Goal: Information Seeking & Learning: Learn about a topic

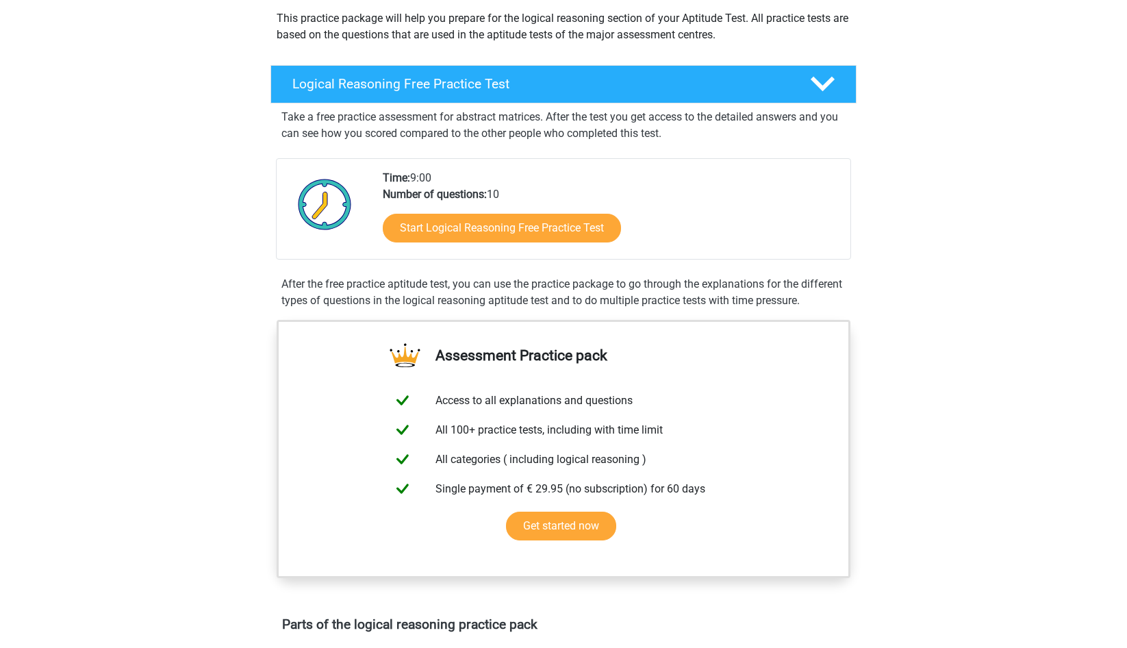
scroll to position [140, 0]
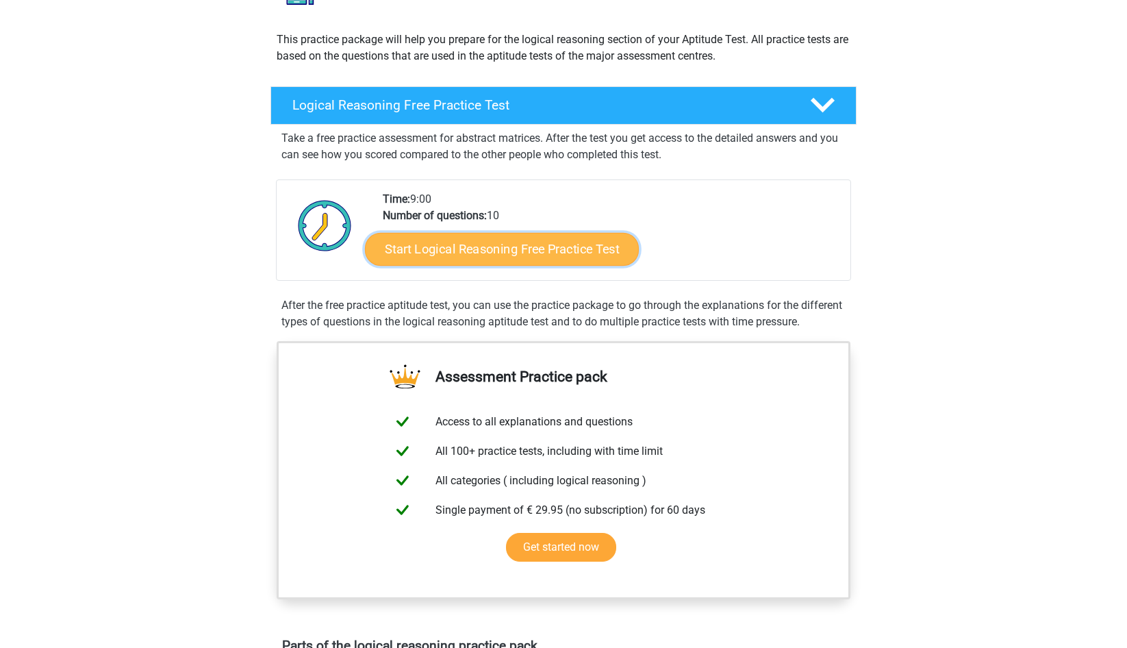
click at [527, 251] on link "Start Logical Reasoning Free Practice Test" at bounding box center [502, 248] width 274 height 33
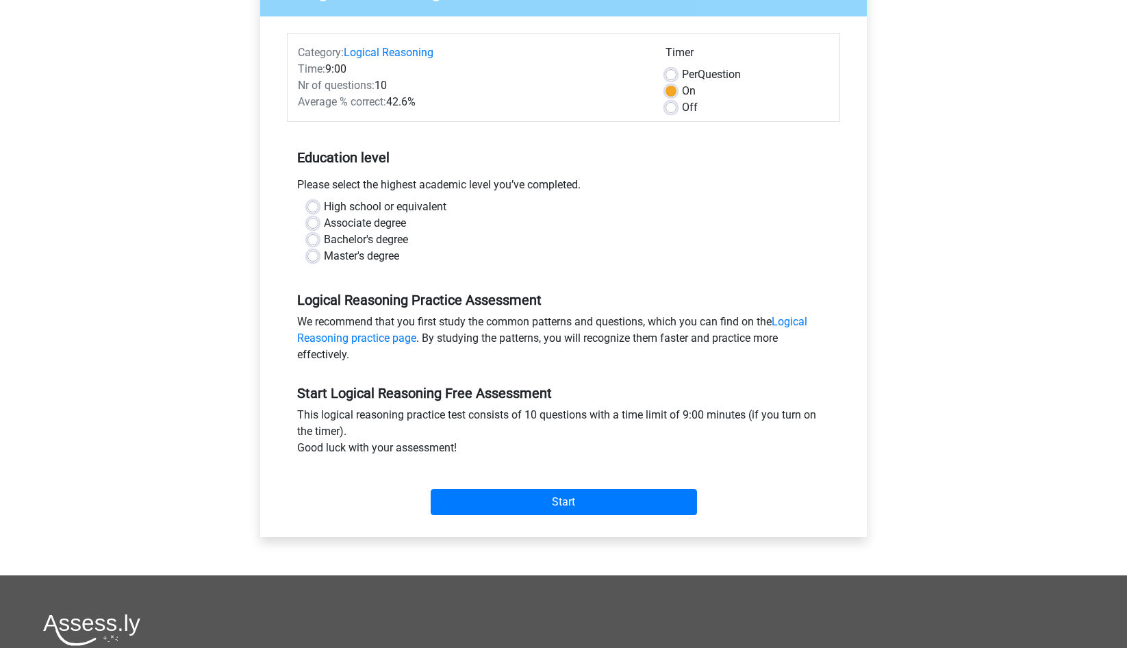
scroll to position [140, 0]
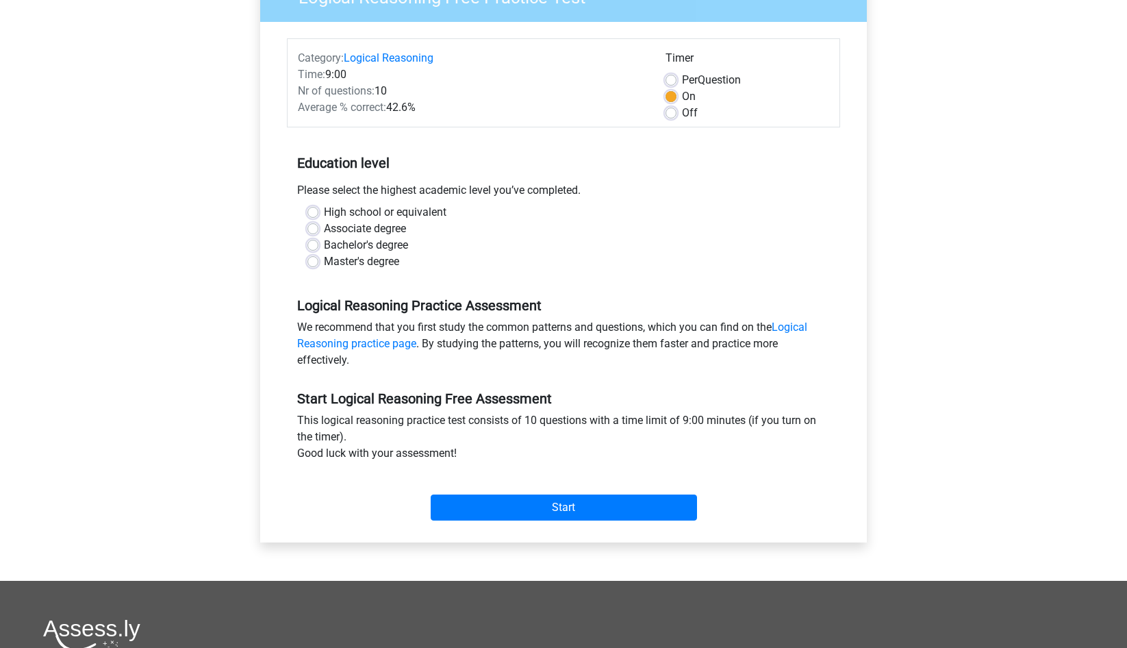
click at [324, 249] on label "Bachelor's degree" at bounding box center [366, 245] width 84 height 16
click at [311, 249] on input "Bachelor's degree" at bounding box center [313, 244] width 11 height 14
radio input "true"
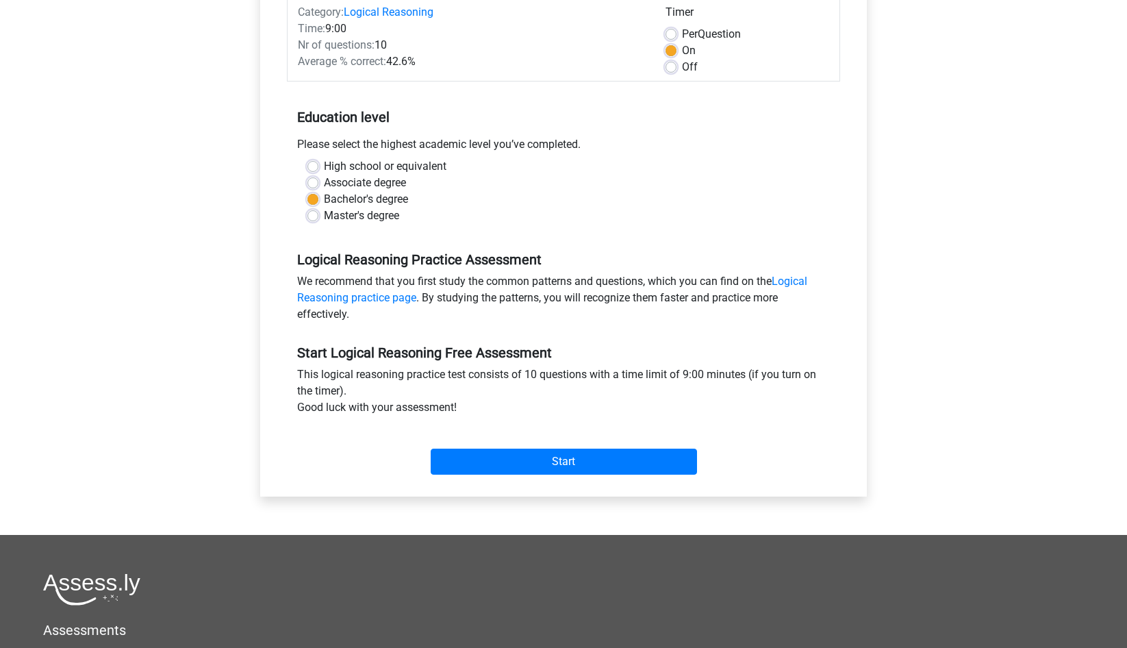
scroll to position [210, 0]
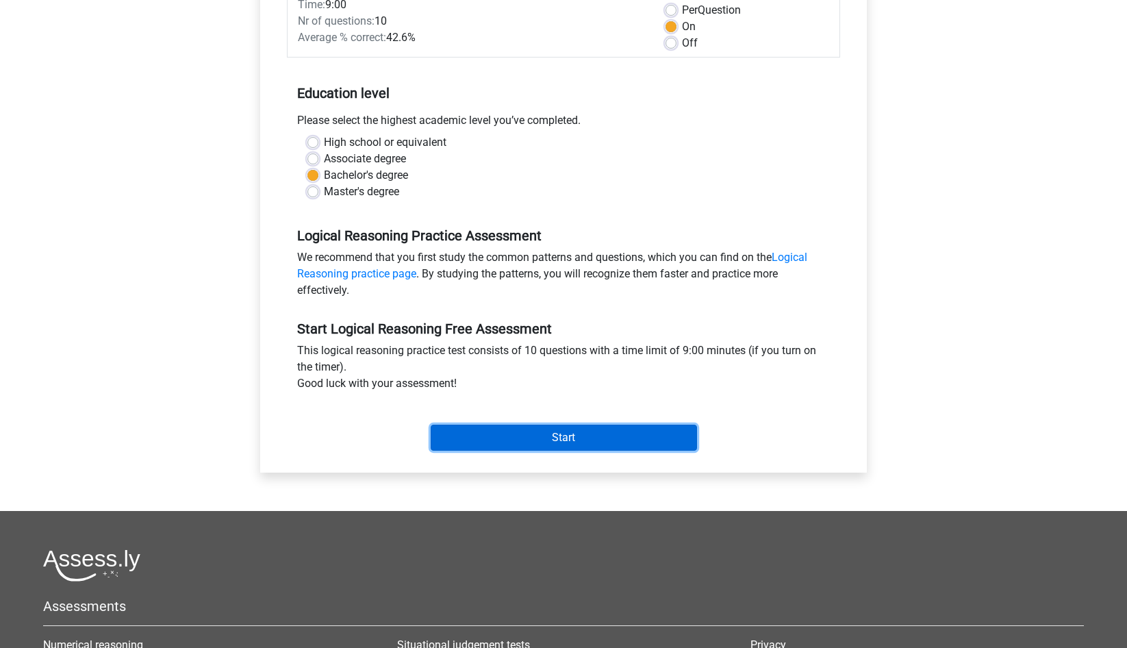
click at [562, 433] on input "Start" at bounding box center [564, 438] width 266 height 26
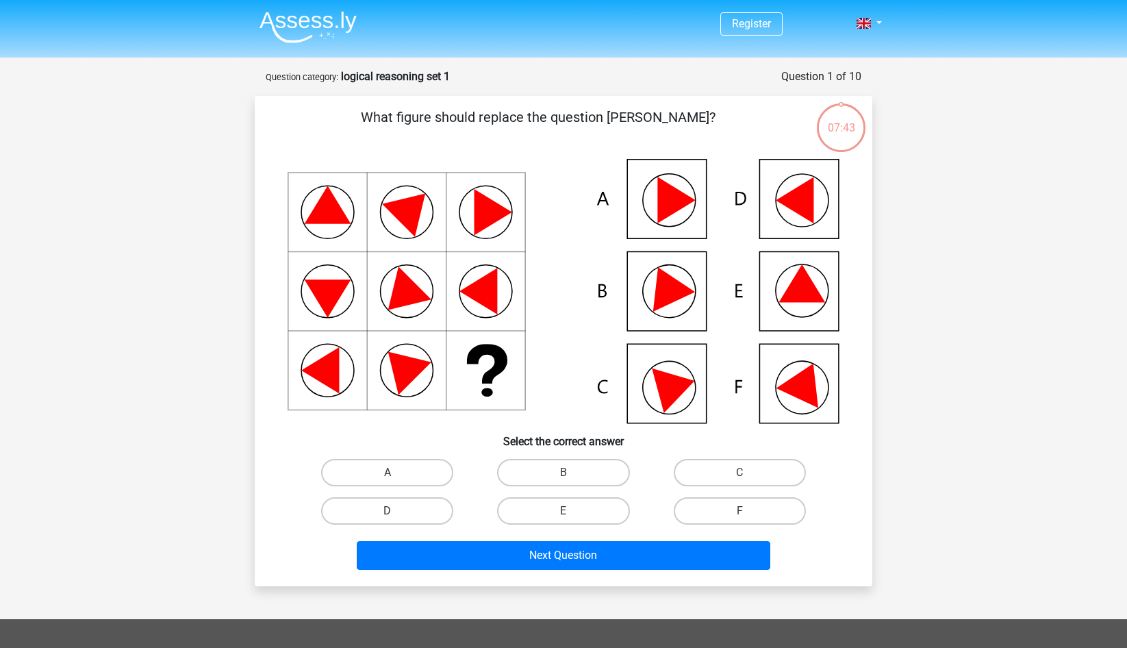
click at [746, 477] on input "C" at bounding box center [744, 477] width 9 height 9
radio input "true"
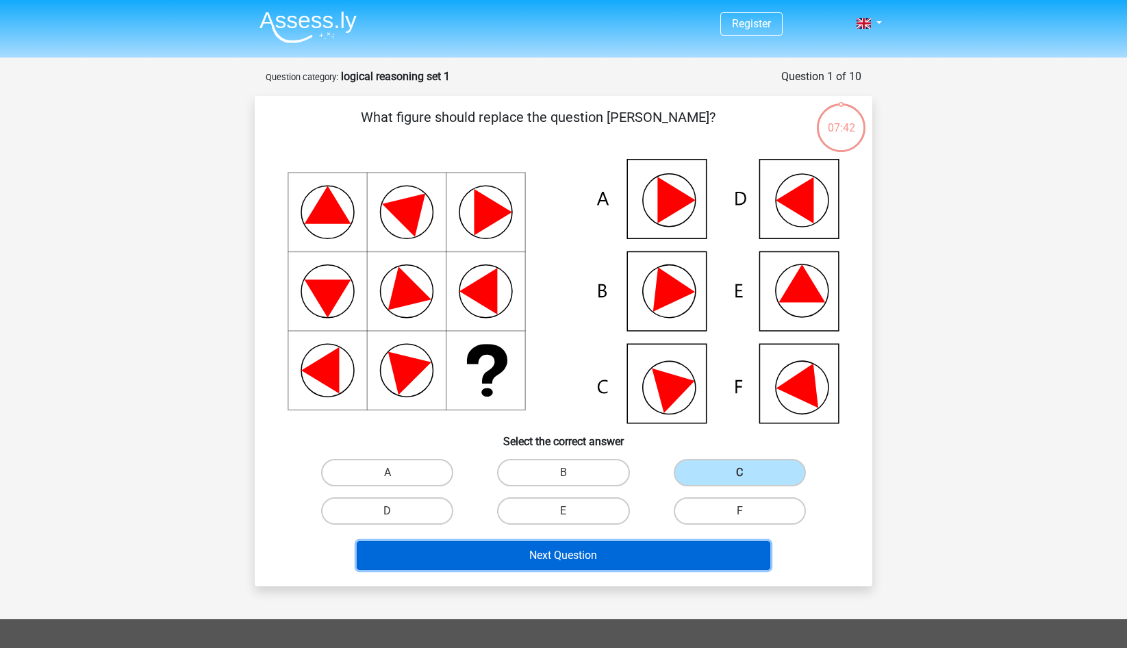
click at [631, 551] on button "Next Question" at bounding box center [564, 555] width 414 height 29
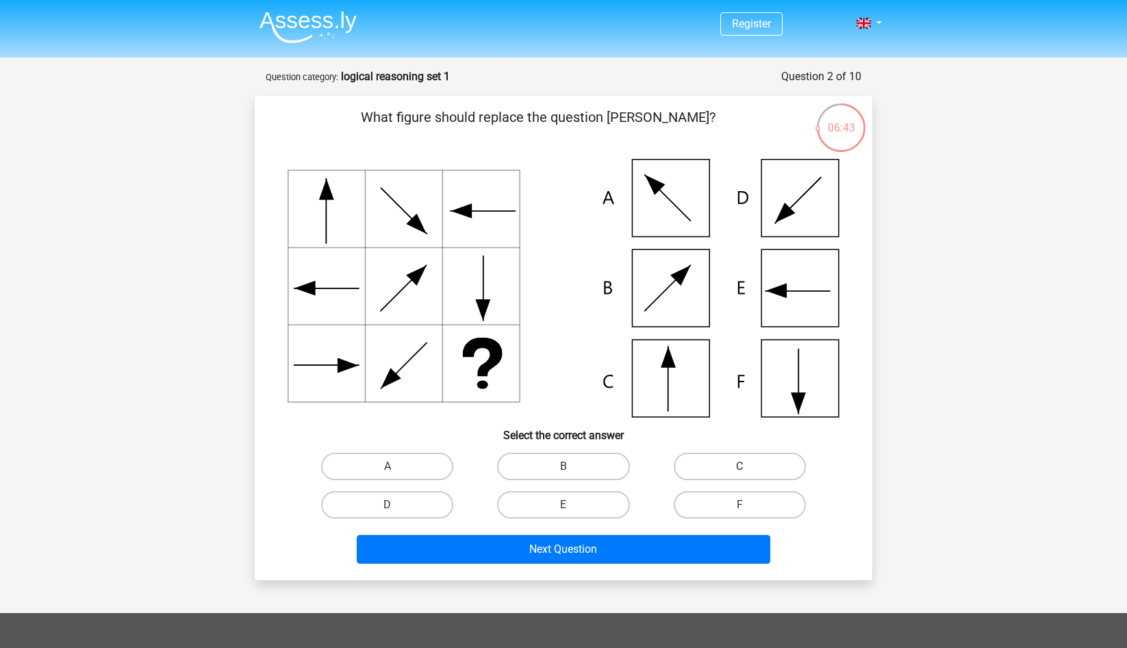
click at [756, 468] on label "C" at bounding box center [740, 466] width 132 height 27
click at [749, 468] on input "C" at bounding box center [744, 470] width 9 height 9
radio input "true"
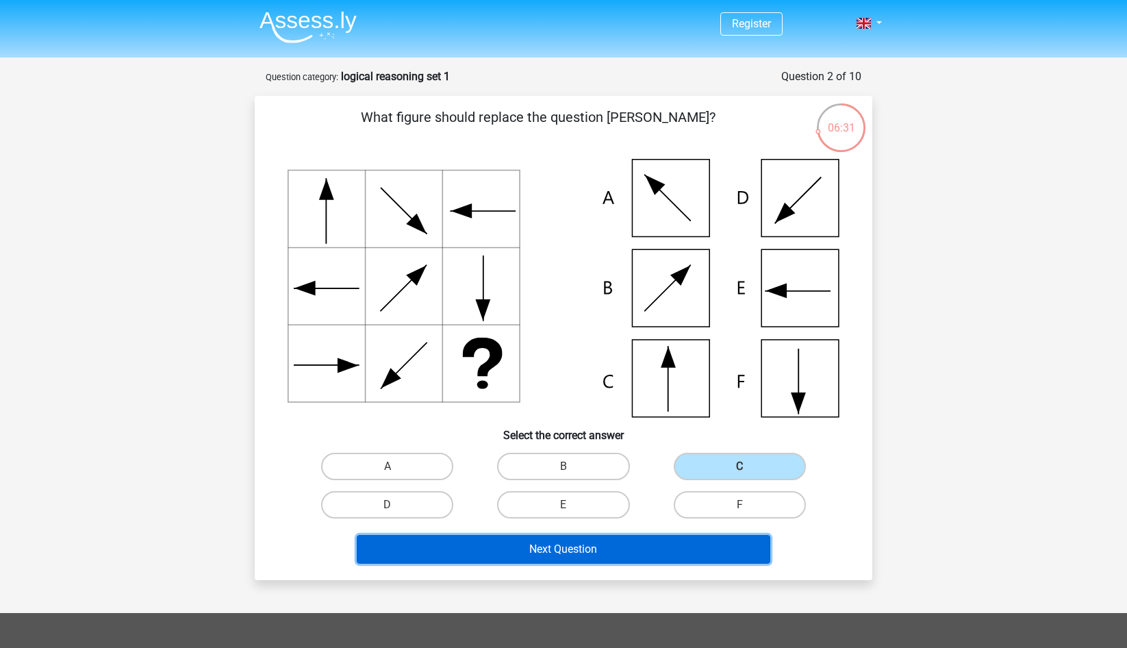
click at [605, 550] on button "Next Question" at bounding box center [564, 549] width 414 height 29
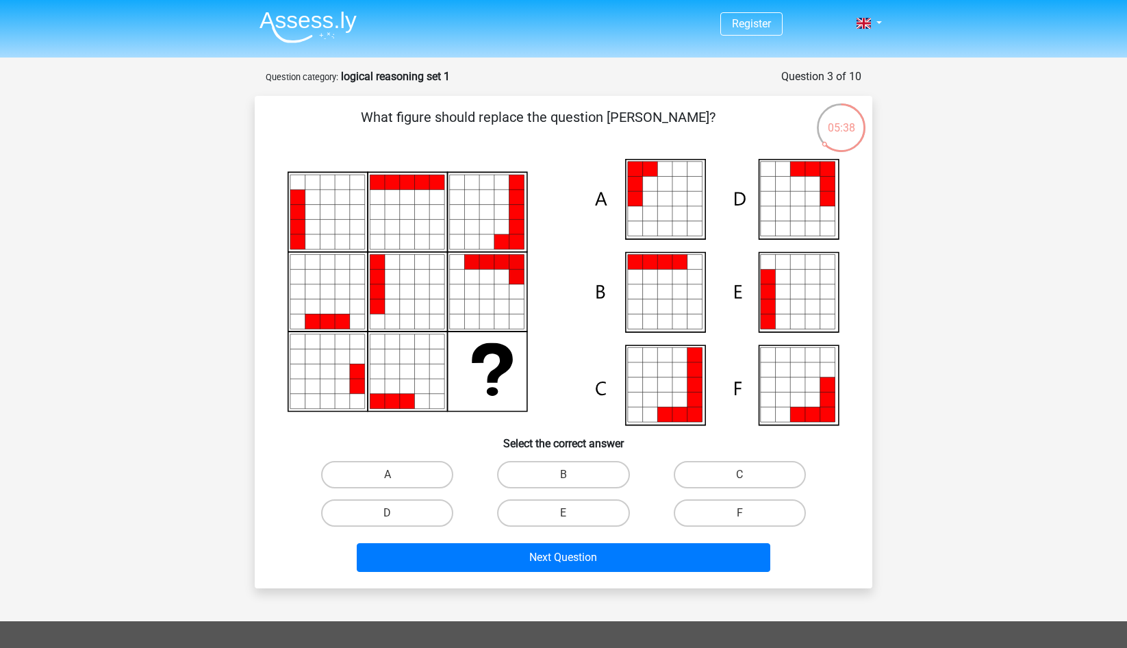
click at [397, 484] on input "A" at bounding box center [392, 479] width 9 height 9
radio input "true"
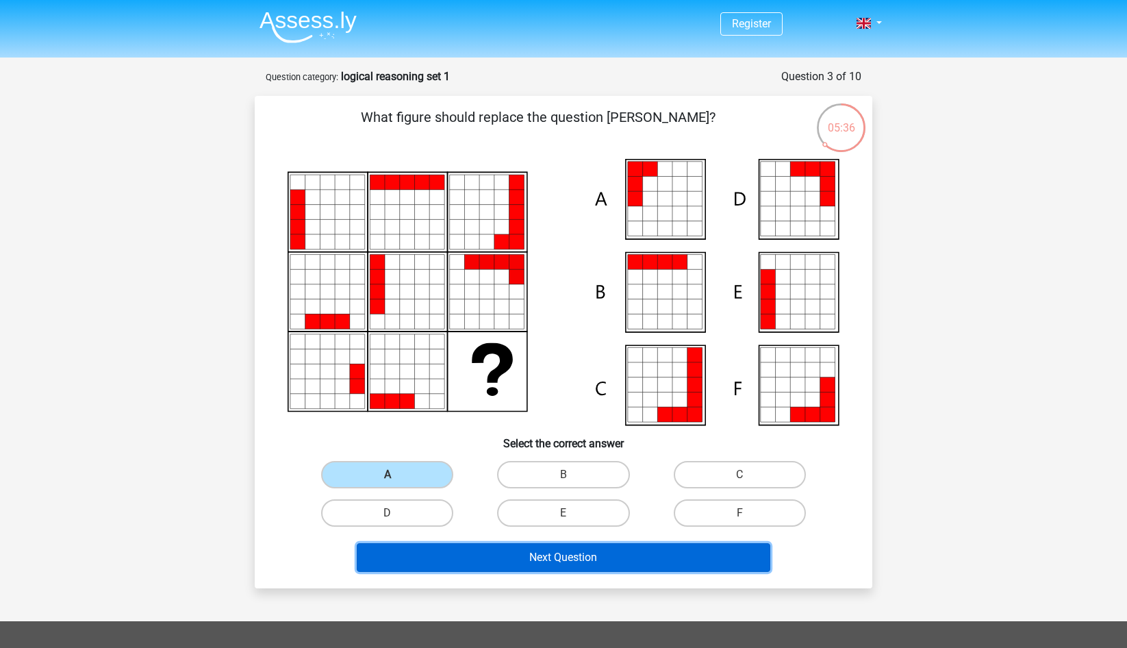
click at [584, 561] on button "Next Question" at bounding box center [564, 557] width 414 height 29
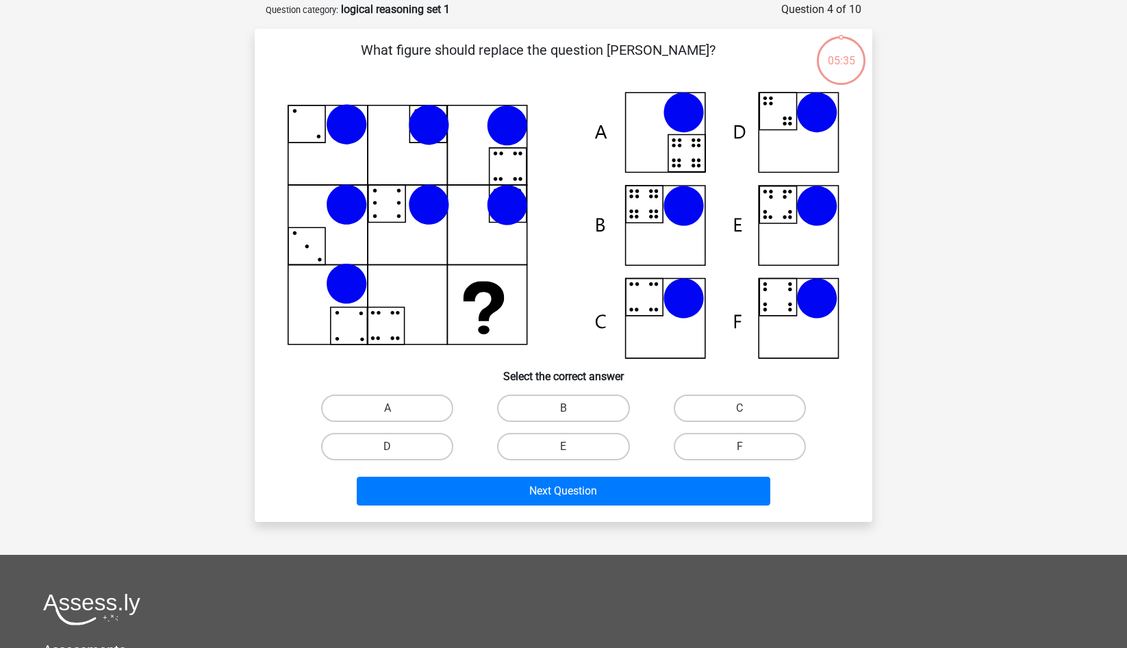
scroll to position [68, 0]
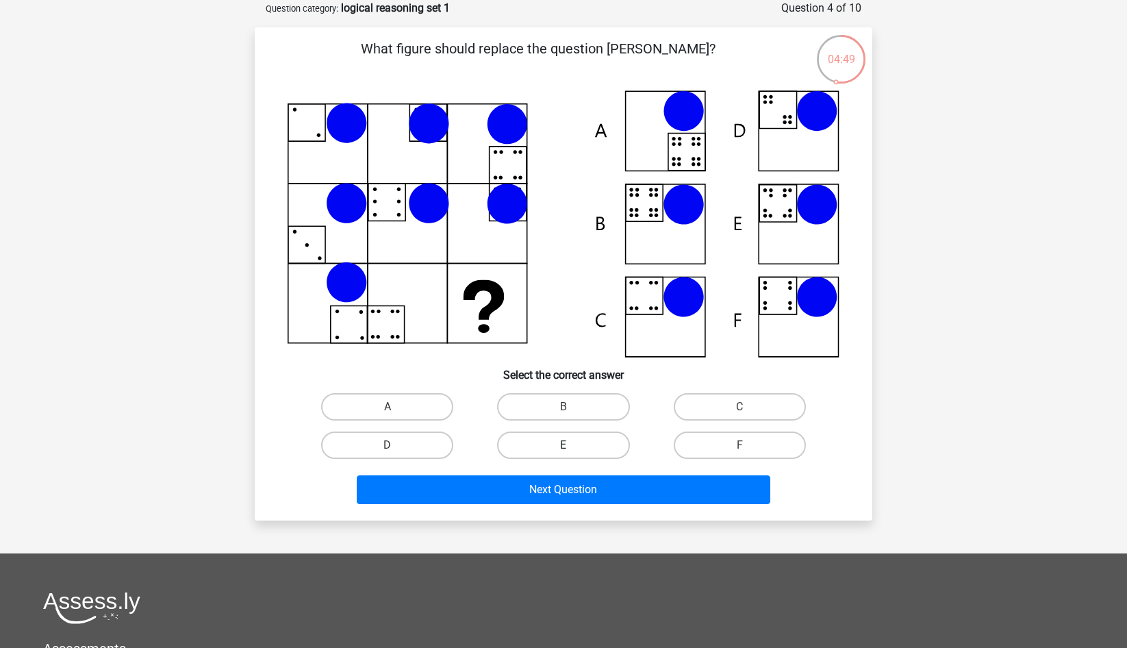
click at [595, 449] on label "E" at bounding box center [563, 445] width 132 height 27
click at [573, 449] on input "E" at bounding box center [568, 449] width 9 height 9
radio input "true"
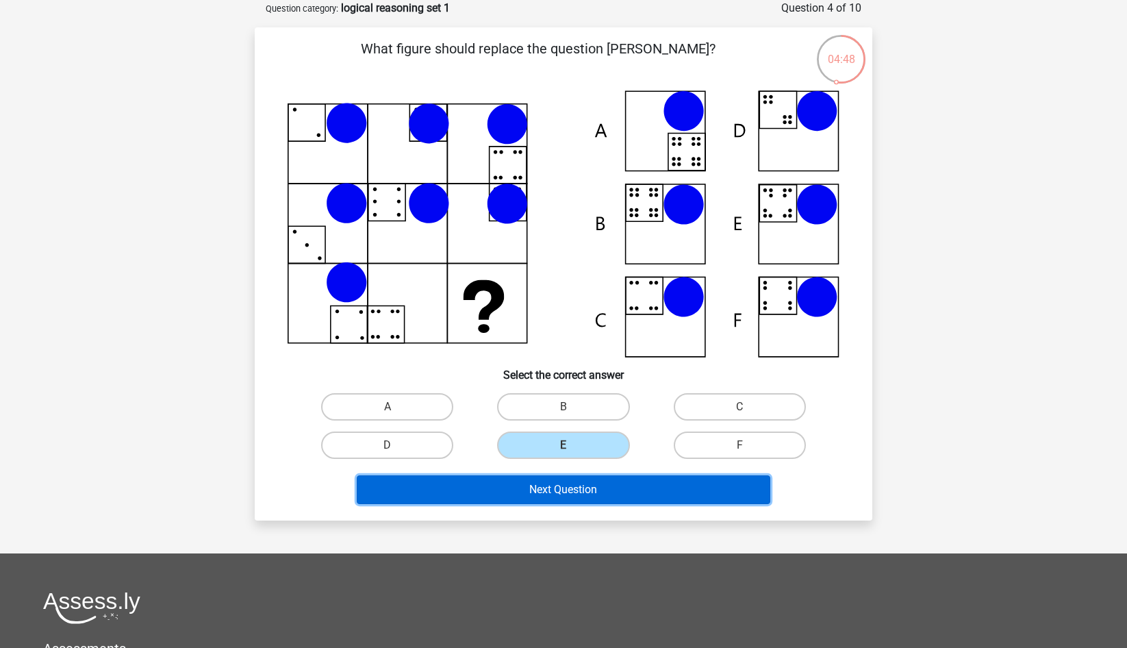
click at [644, 494] on button "Next Question" at bounding box center [564, 489] width 414 height 29
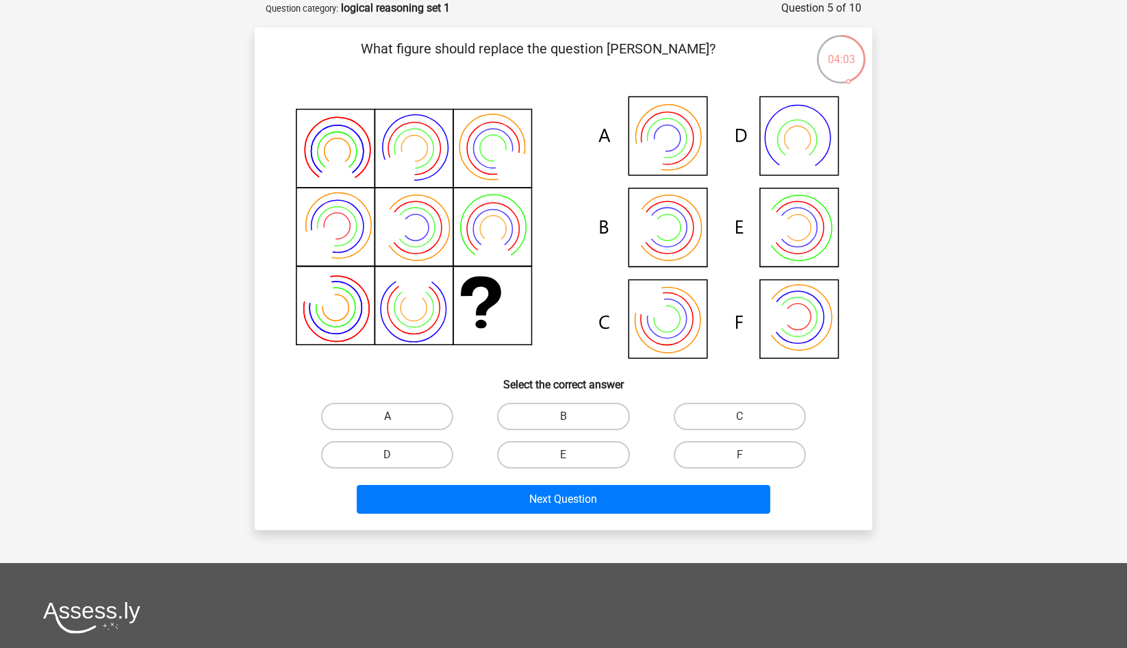
click at [432, 410] on label "A" at bounding box center [387, 416] width 132 height 27
click at [397, 416] on input "A" at bounding box center [392, 420] width 9 height 9
radio input "true"
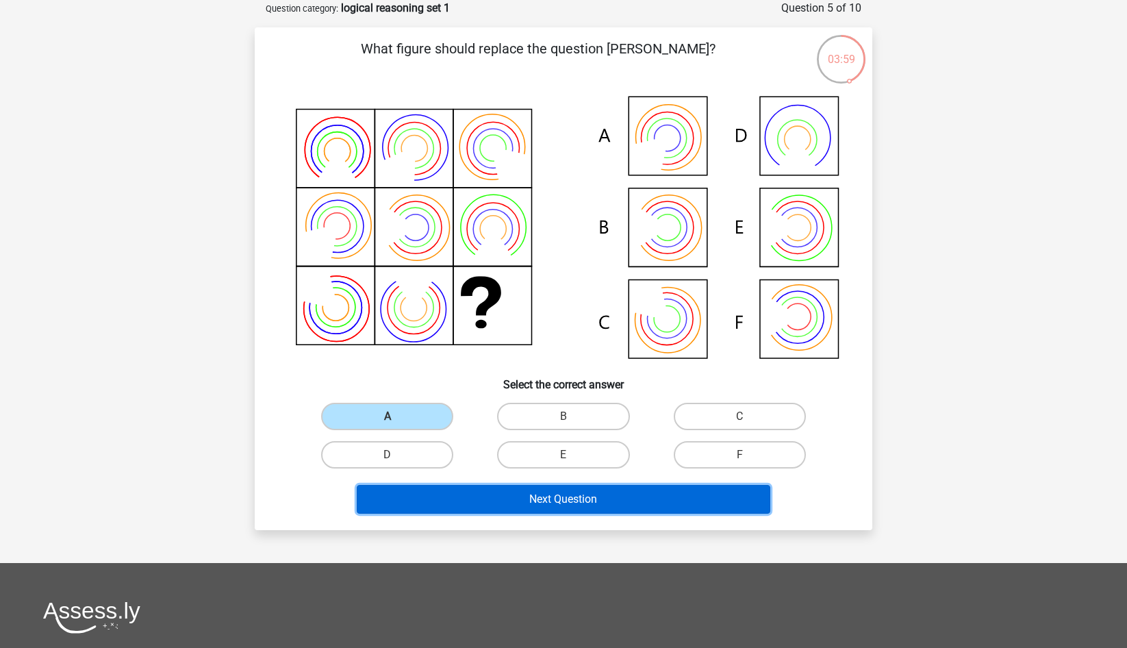
click at [609, 499] on button "Next Question" at bounding box center [564, 499] width 414 height 29
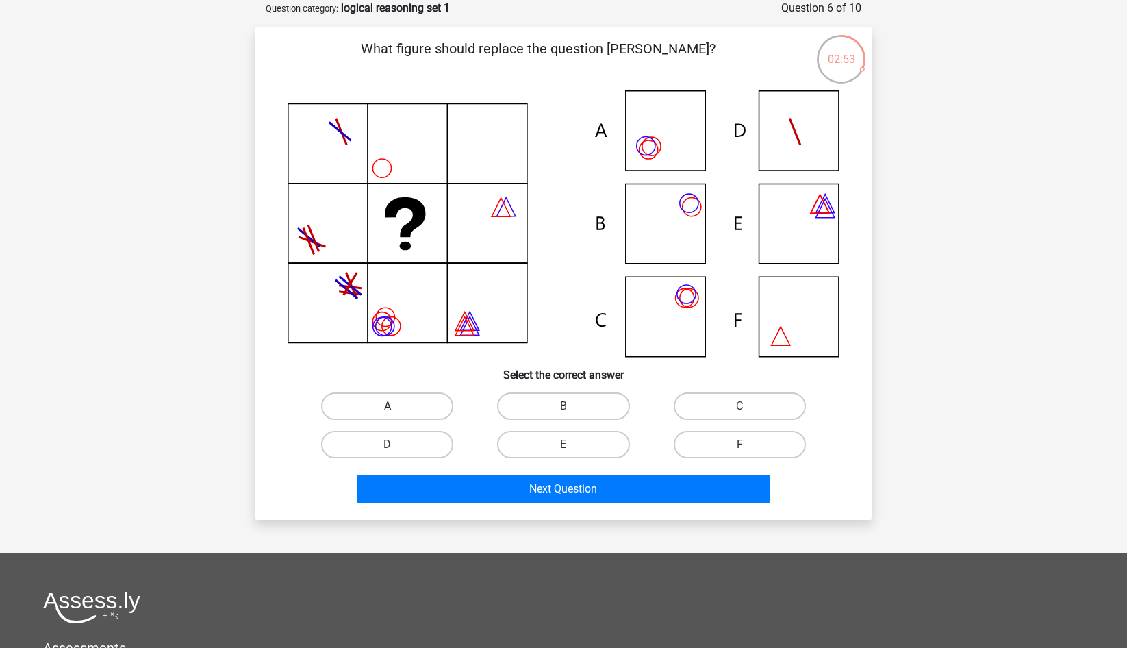
click at [412, 405] on label "A" at bounding box center [387, 405] width 132 height 27
click at [397, 406] on input "A" at bounding box center [392, 410] width 9 height 9
radio input "true"
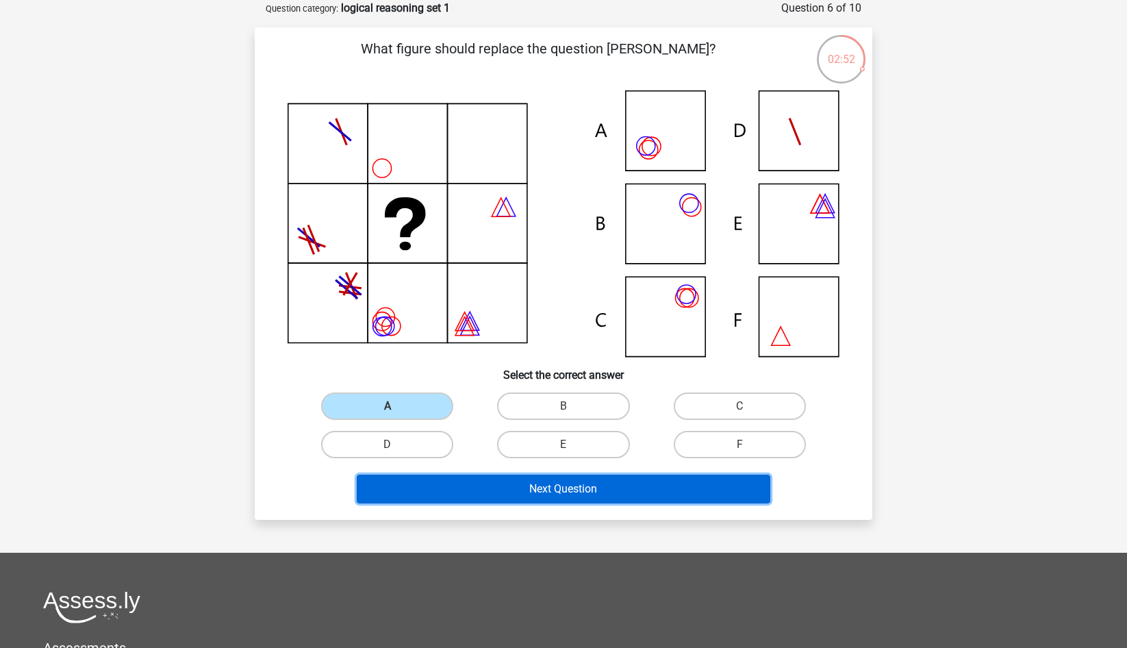
click at [572, 490] on button "Next Question" at bounding box center [564, 489] width 414 height 29
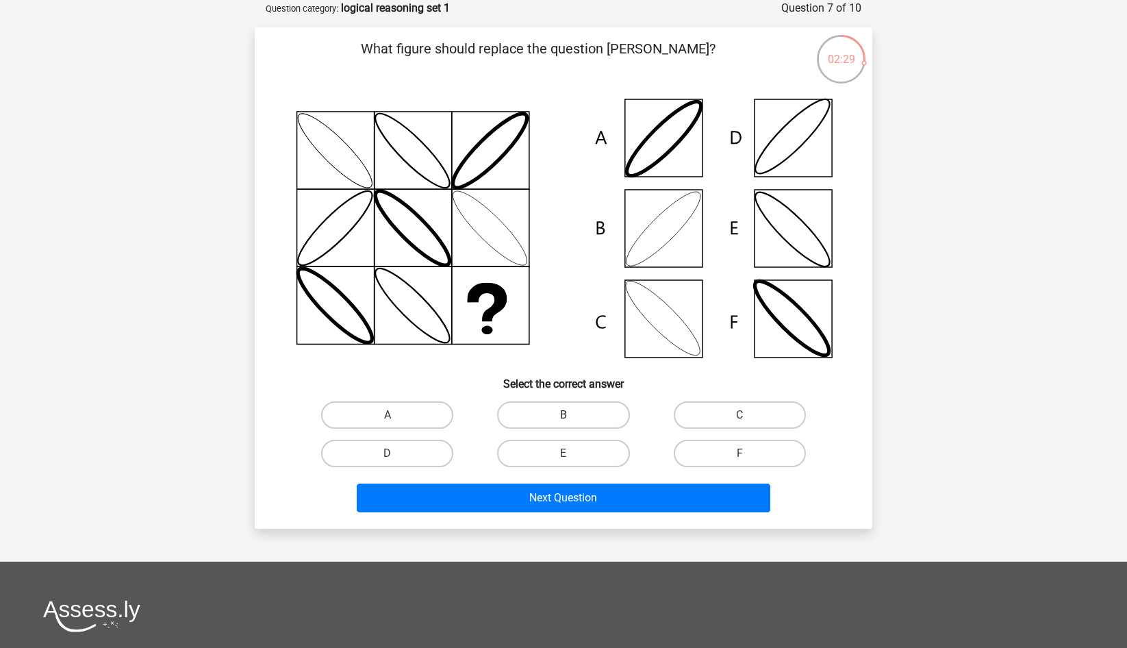
click at [573, 414] on label "B" at bounding box center [563, 414] width 132 height 27
click at [573, 415] on input "B" at bounding box center [568, 419] width 9 height 9
radio input "true"
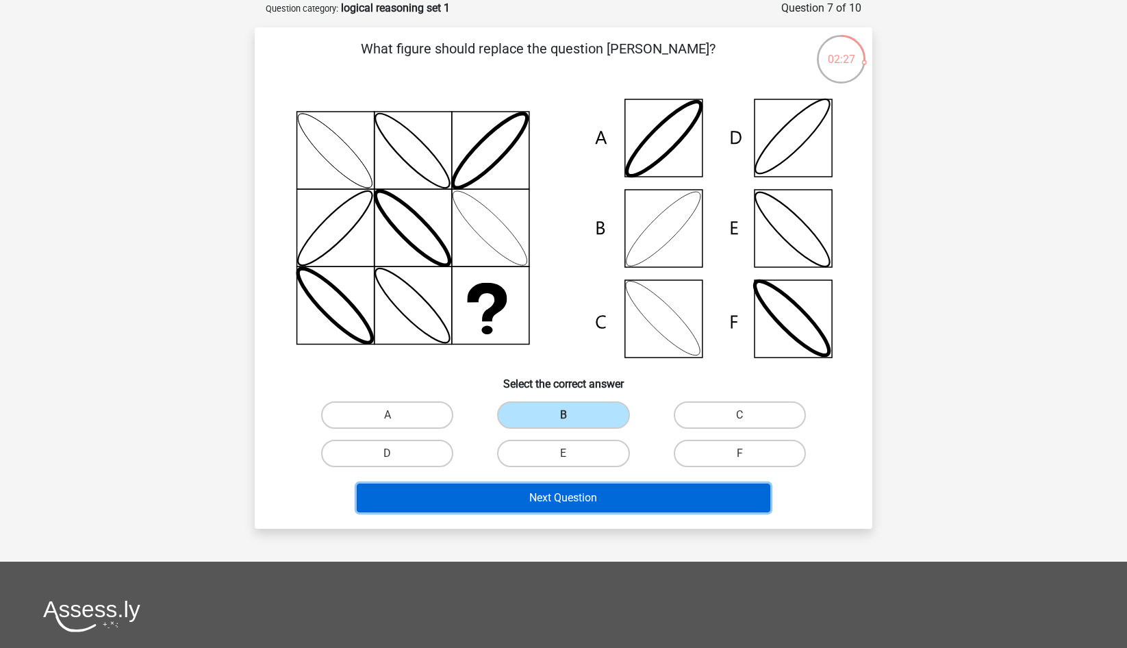
click at [630, 497] on button "Next Question" at bounding box center [564, 498] width 414 height 29
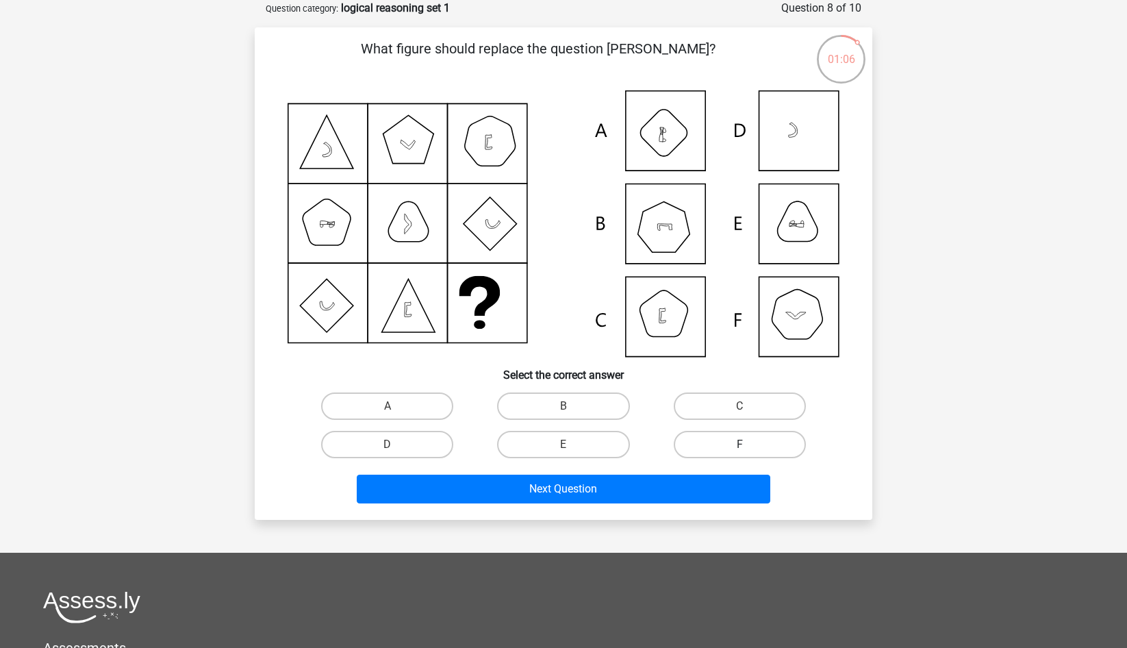
click at [748, 439] on label "F" at bounding box center [740, 444] width 132 height 27
click at [748, 445] on input "F" at bounding box center [744, 449] width 9 height 9
radio input "true"
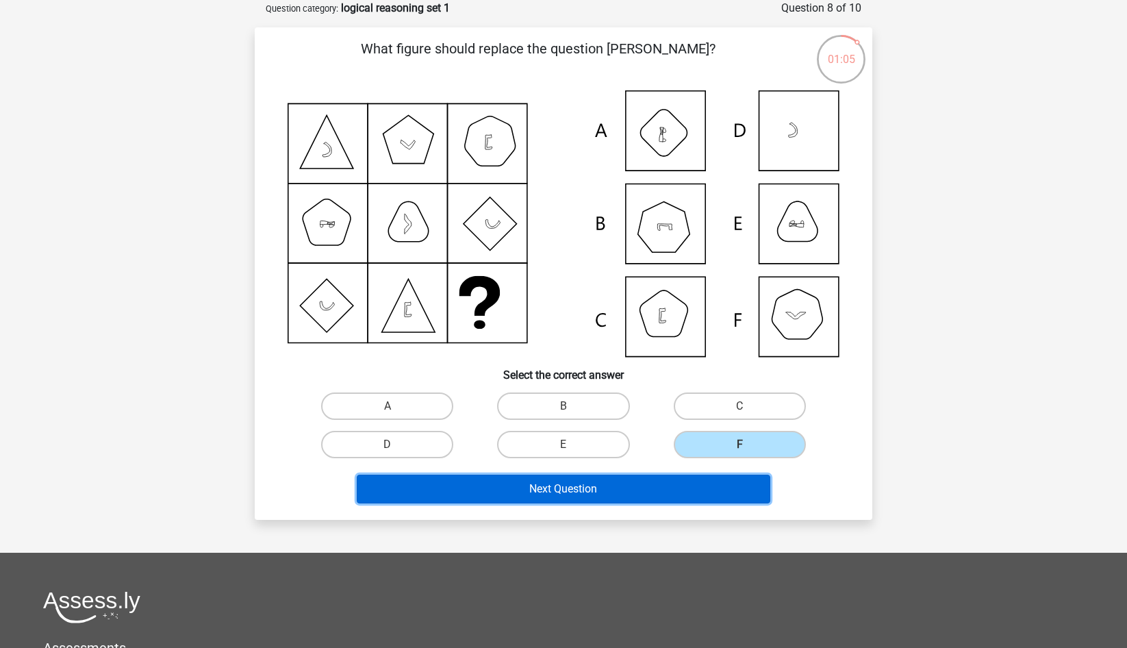
click at [698, 479] on button "Next Question" at bounding box center [564, 489] width 414 height 29
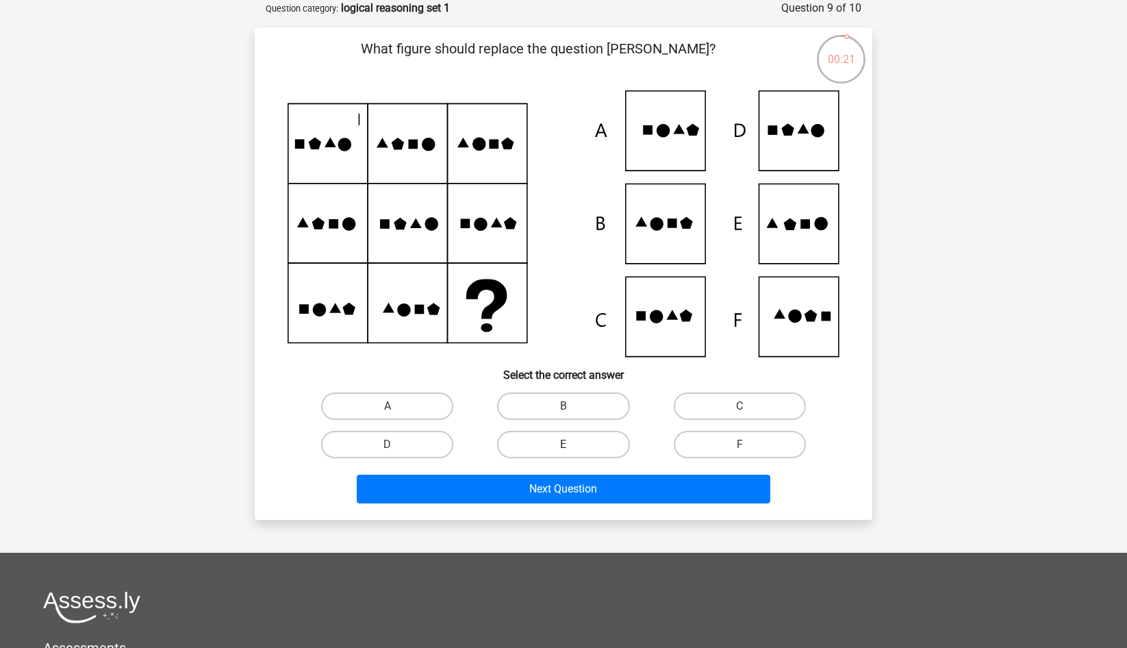
click at [588, 436] on label "E" at bounding box center [563, 444] width 132 height 27
click at [573, 445] on input "E" at bounding box center [568, 449] width 9 height 9
radio input "true"
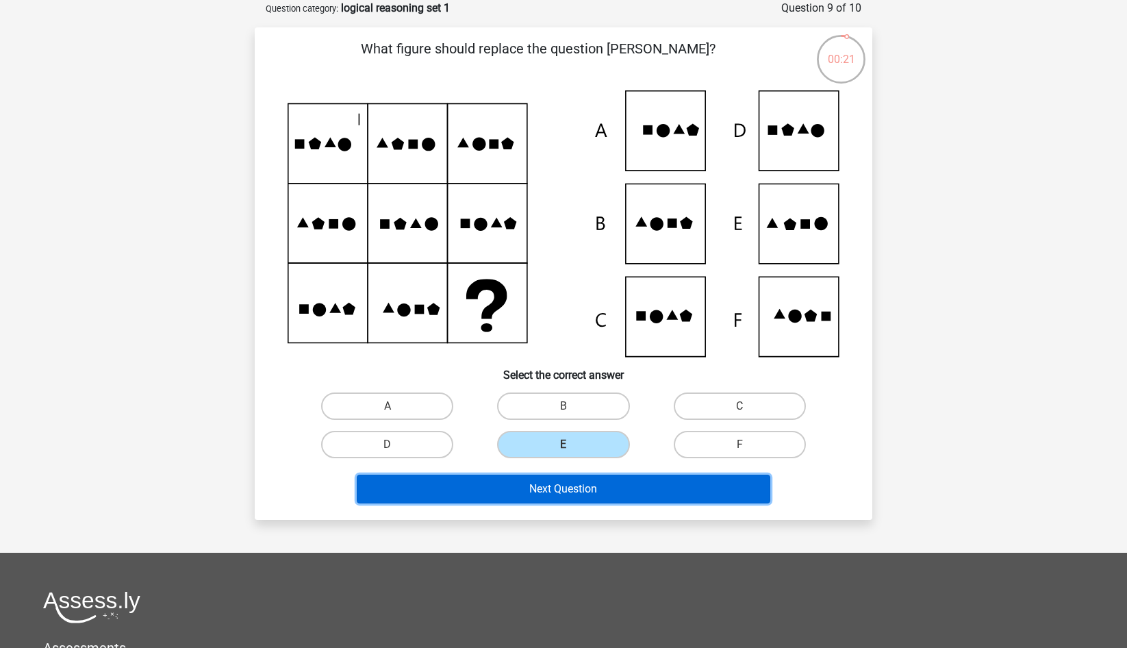
click at [621, 490] on button "Next Question" at bounding box center [564, 489] width 414 height 29
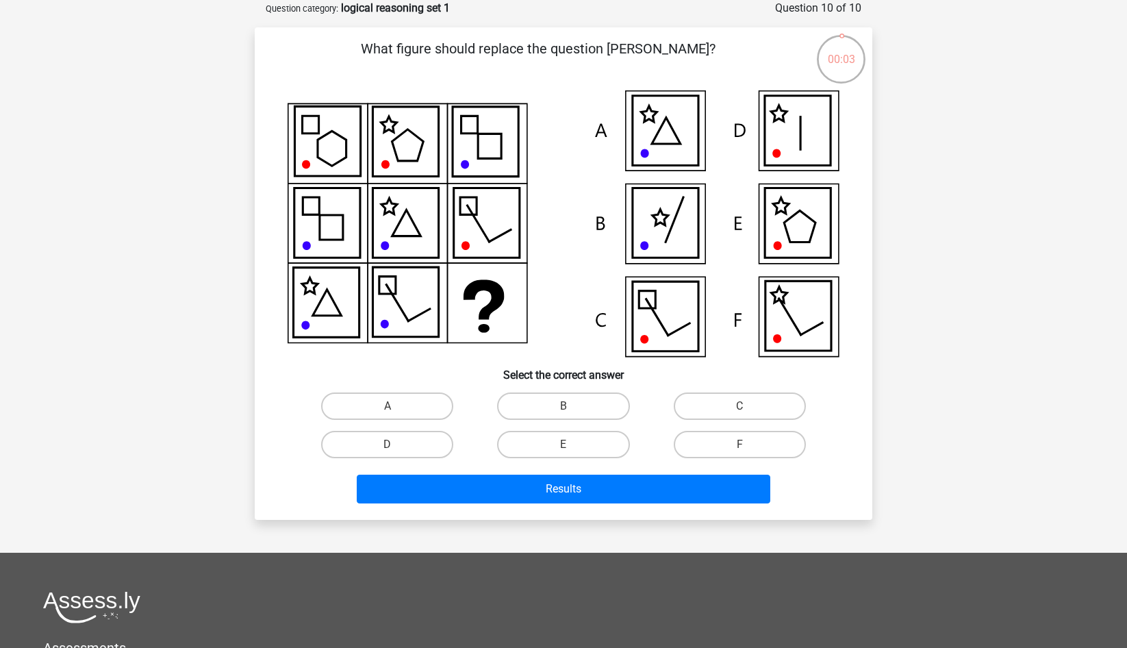
click at [804, 230] on icon at bounding box center [798, 223] width 66 height 70
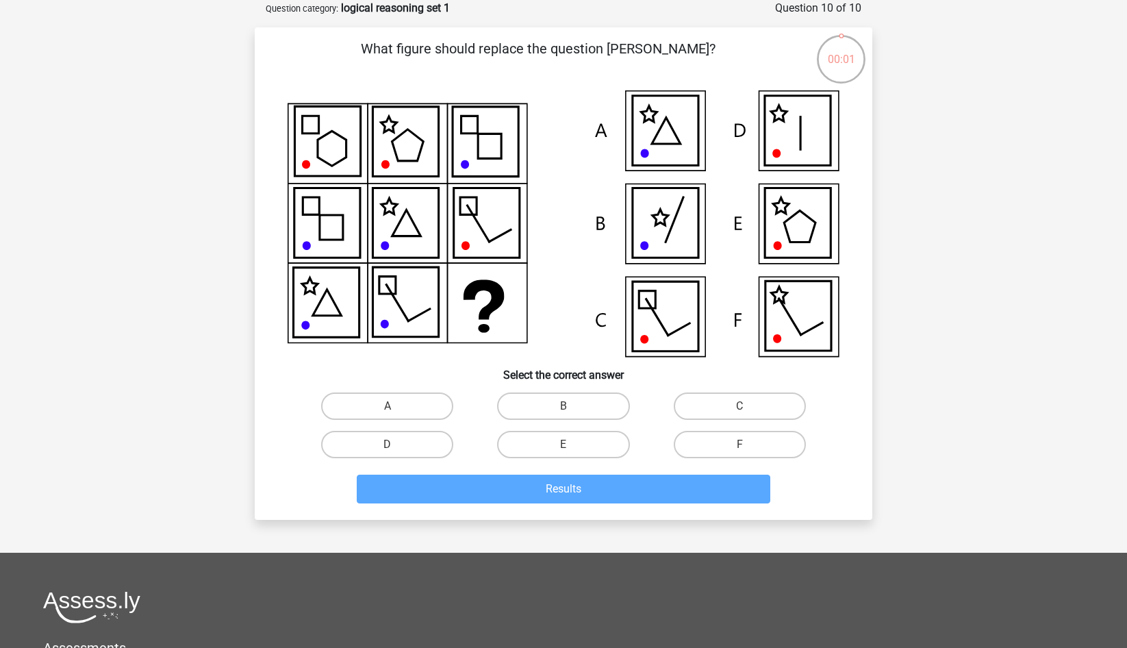
click at [567, 447] on input "E" at bounding box center [568, 449] width 9 height 9
radio input "true"
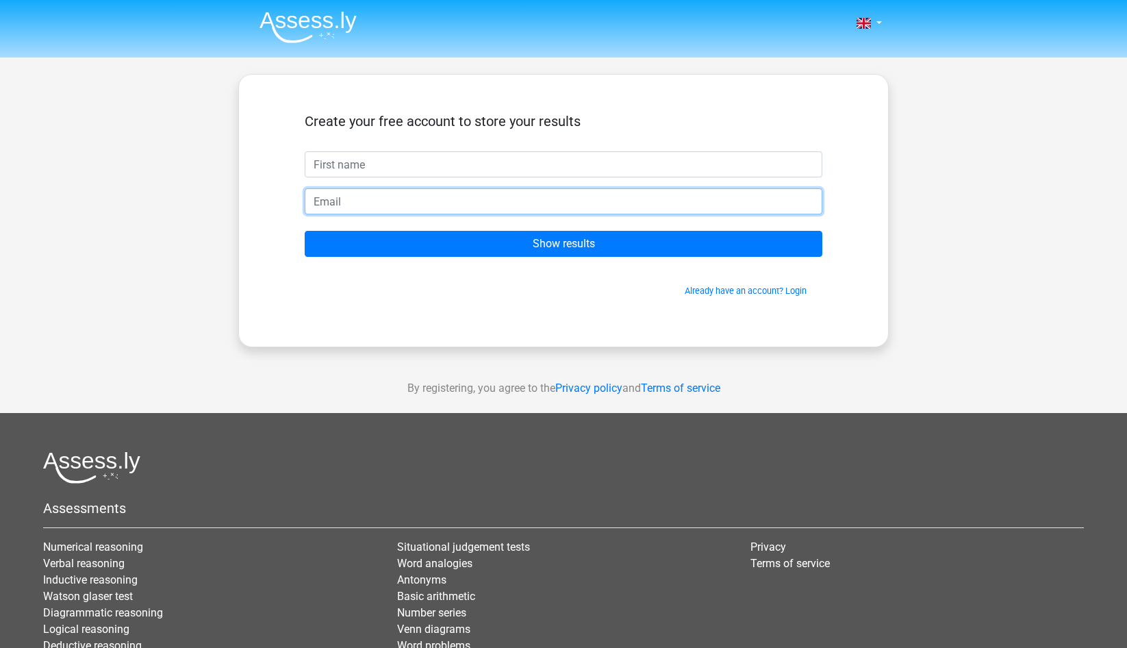
click at [342, 193] on input "email" at bounding box center [564, 201] width 518 height 26
paste input "[EMAIL_ADDRESS][DOMAIN_NAME]"
type input "[EMAIL_ADDRESS][DOMAIN_NAME]"
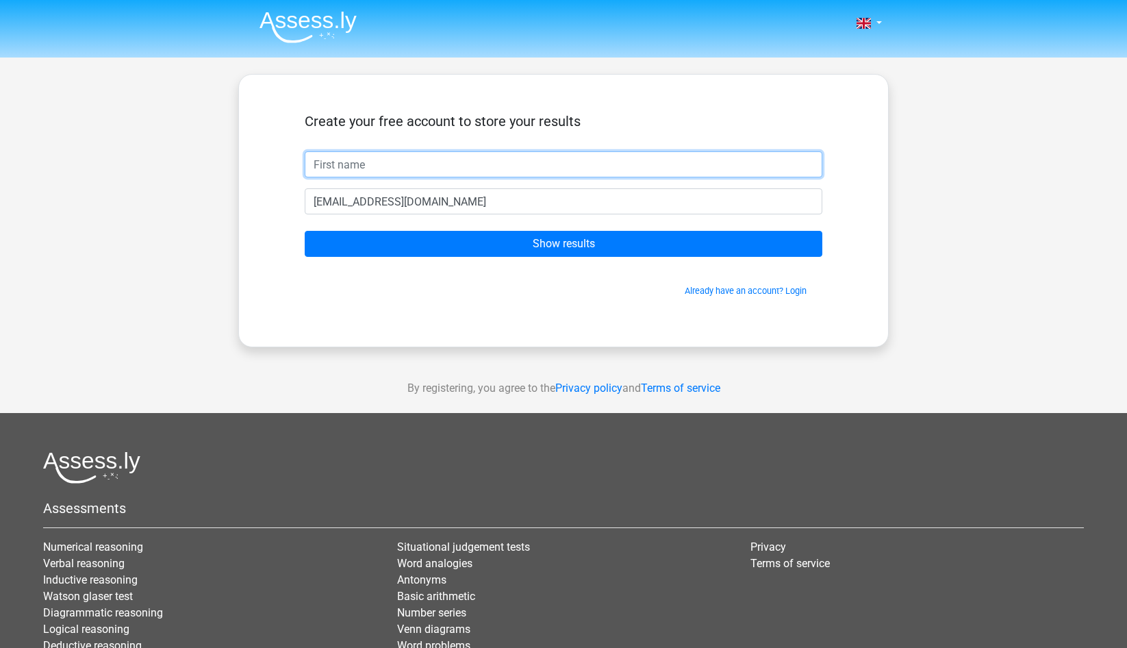
click at [392, 167] on input "text" at bounding box center [564, 164] width 518 height 26
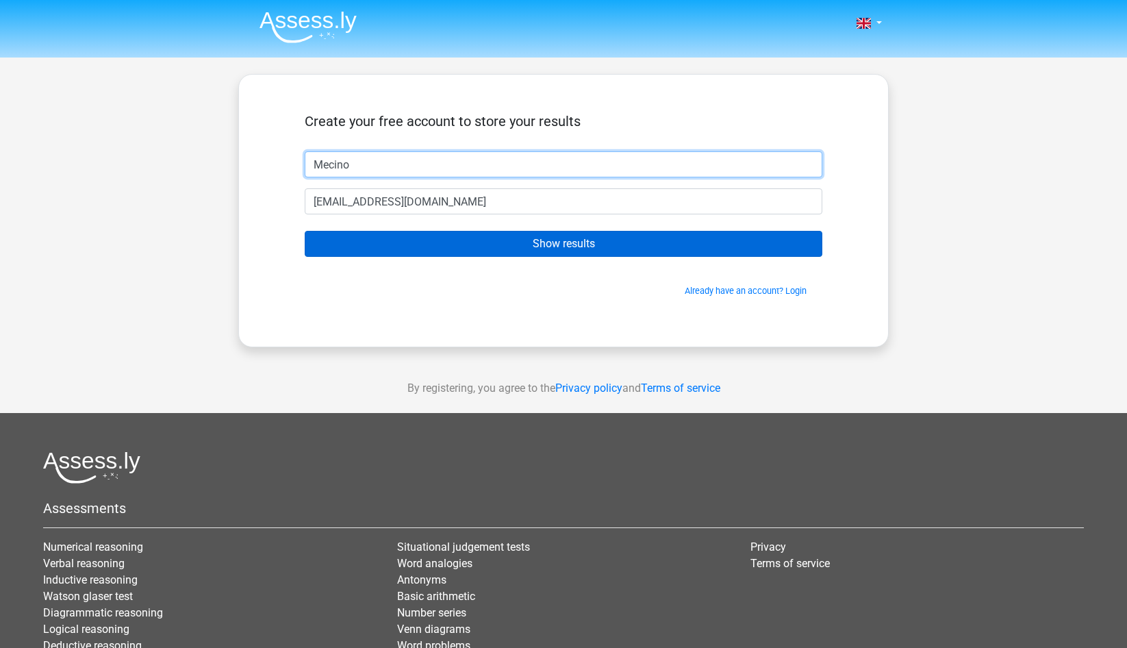
type input "Mecino"
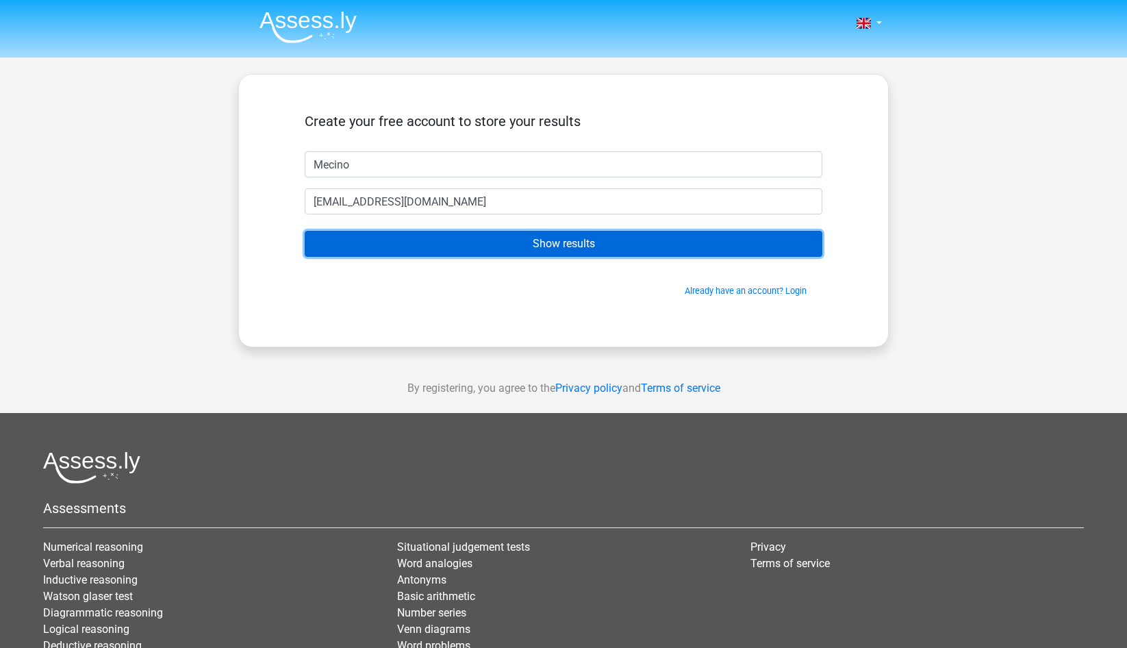
click at [595, 242] on input "Show results" at bounding box center [564, 244] width 518 height 26
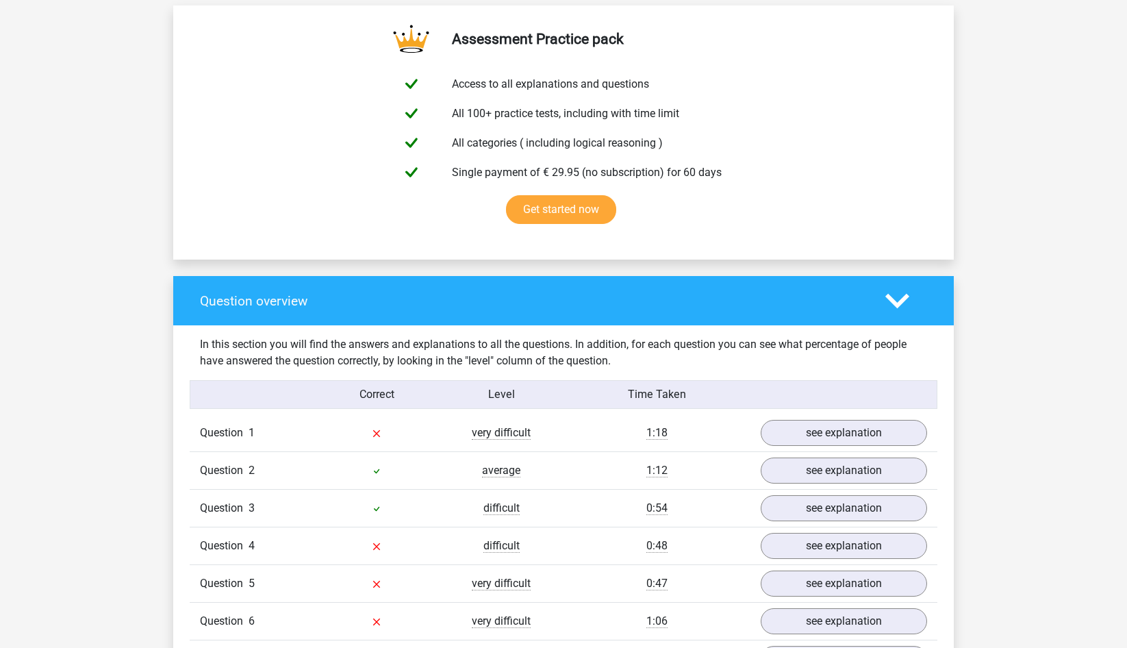
scroll to position [908, 0]
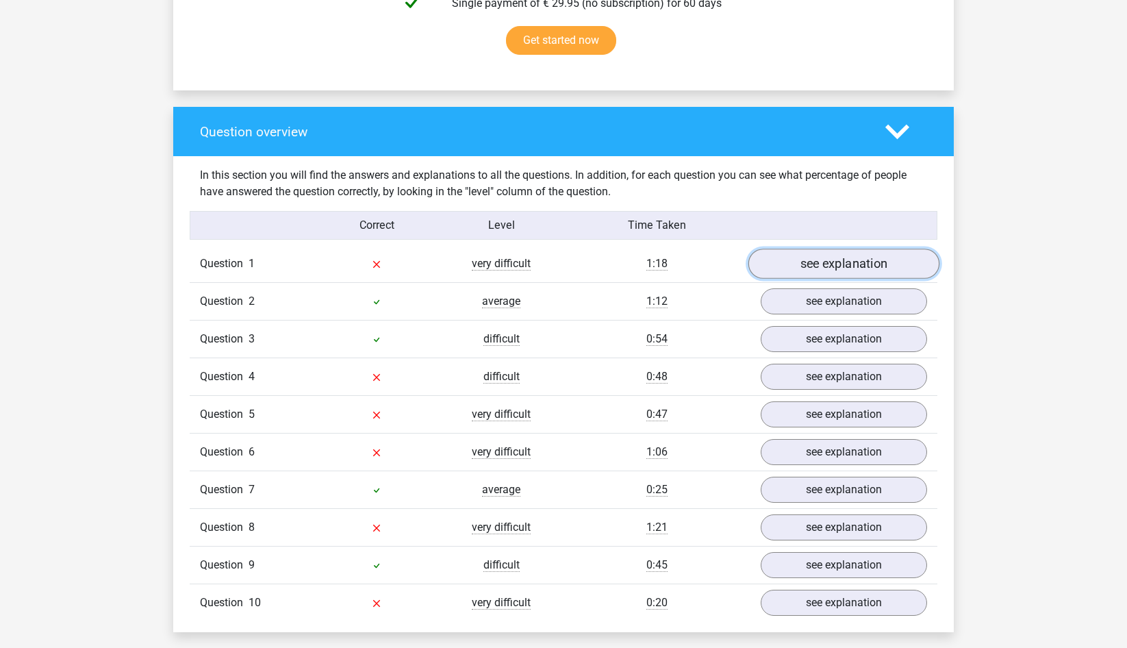
click at [848, 267] on link "see explanation" at bounding box center [844, 264] width 191 height 30
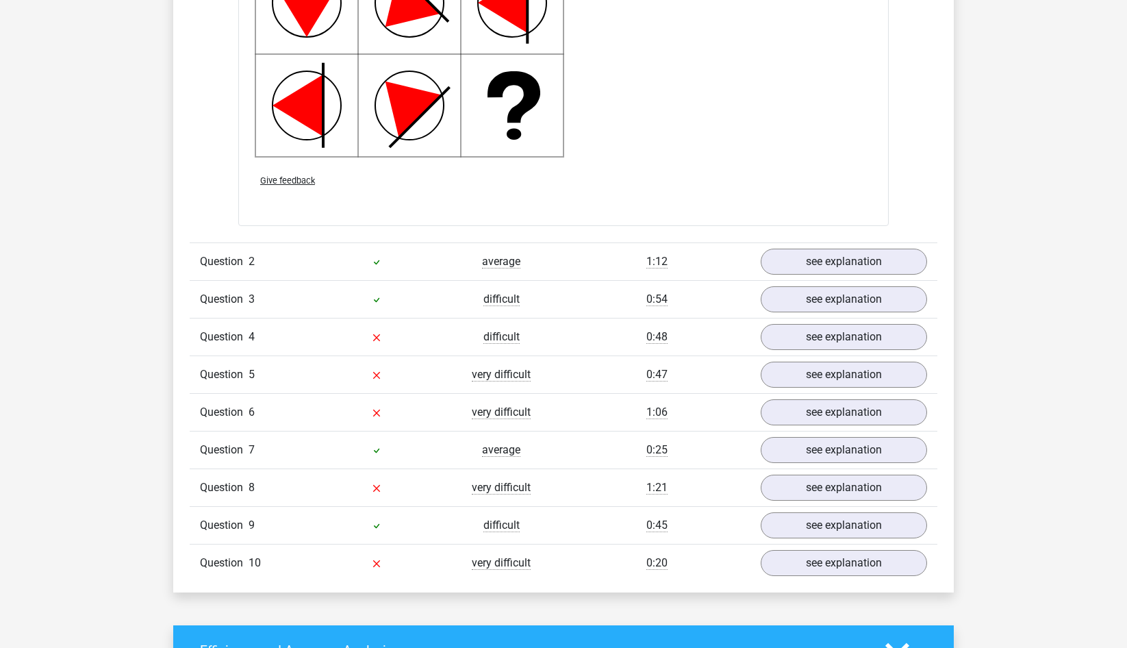
scroll to position [1886, 0]
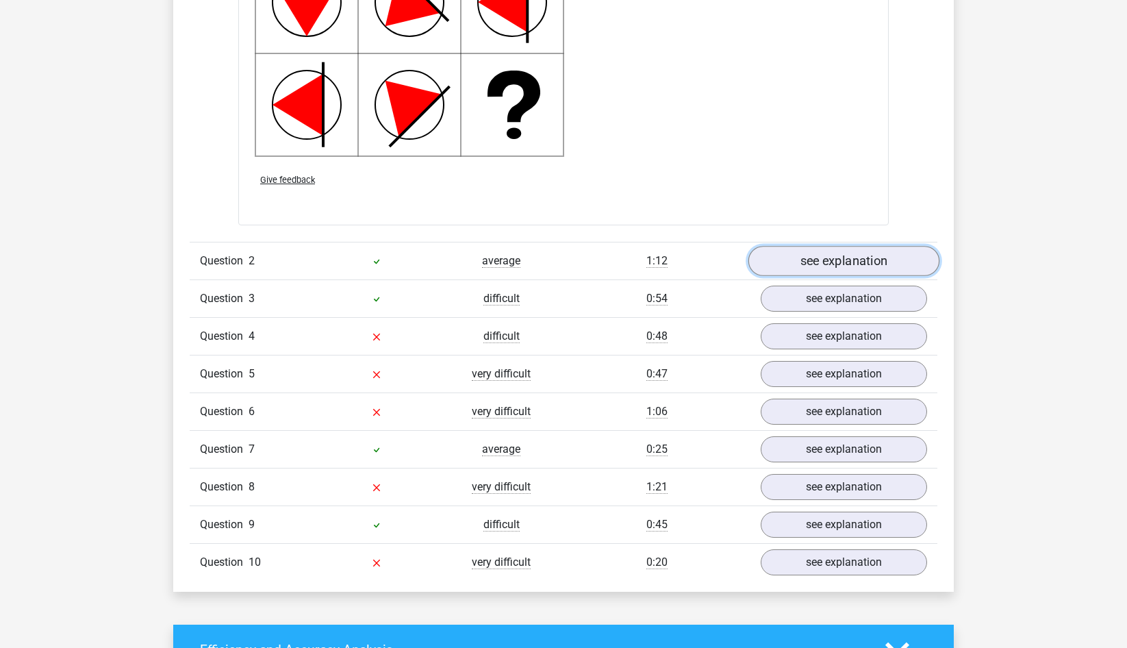
click at [846, 258] on link "see explanation" at bounding box center [844, 262] width 191 height 30
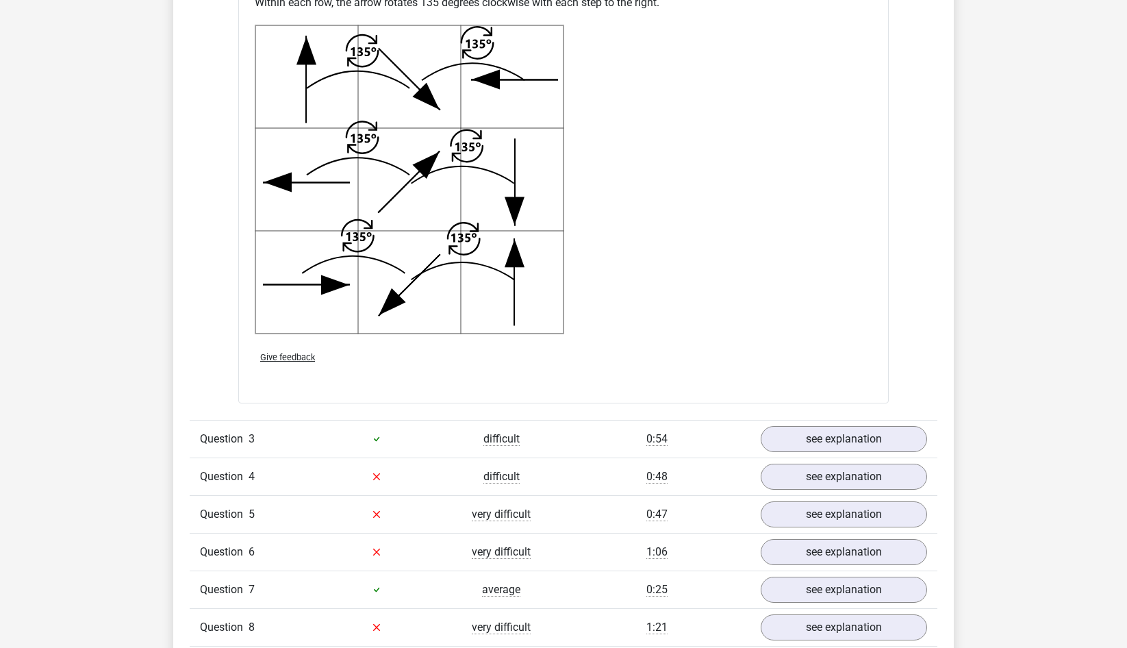
scroll to position [2655, 0]
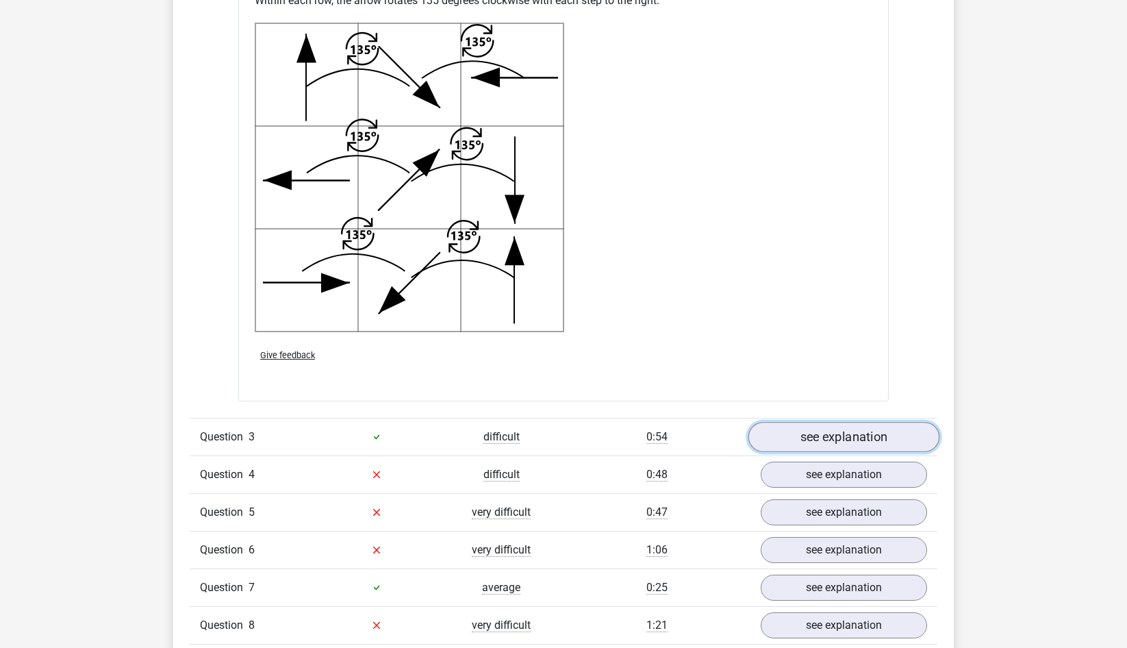
click at [858, 438] on link "see explanation" at bounding box center [844, 437] width 191 height 30
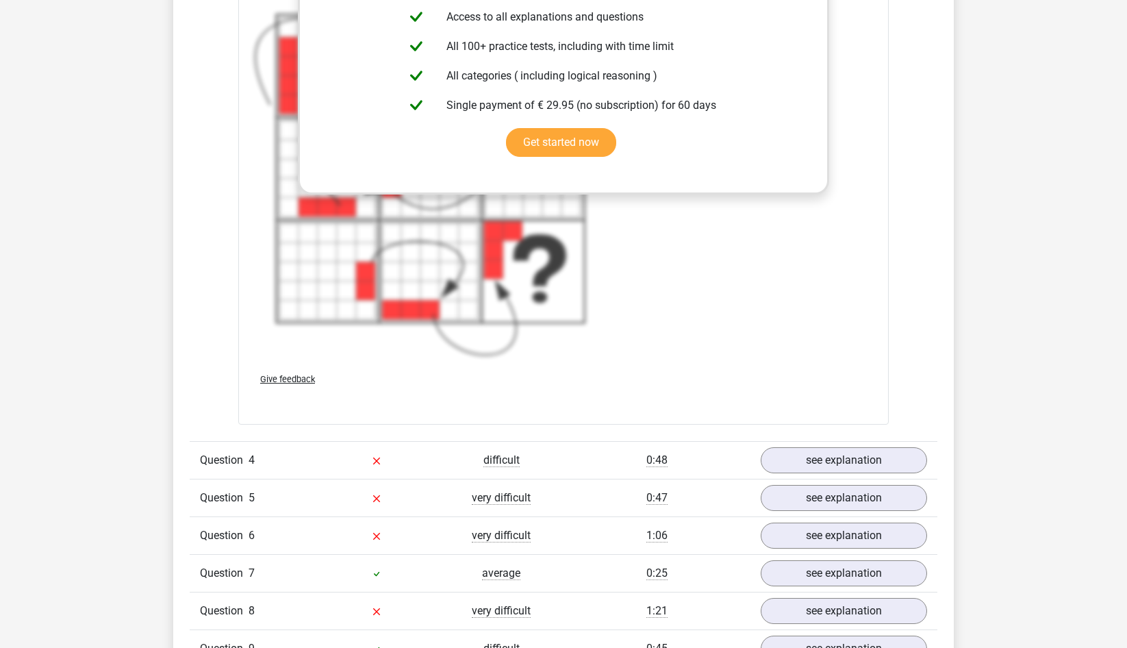
scroll to position [3843, 0]
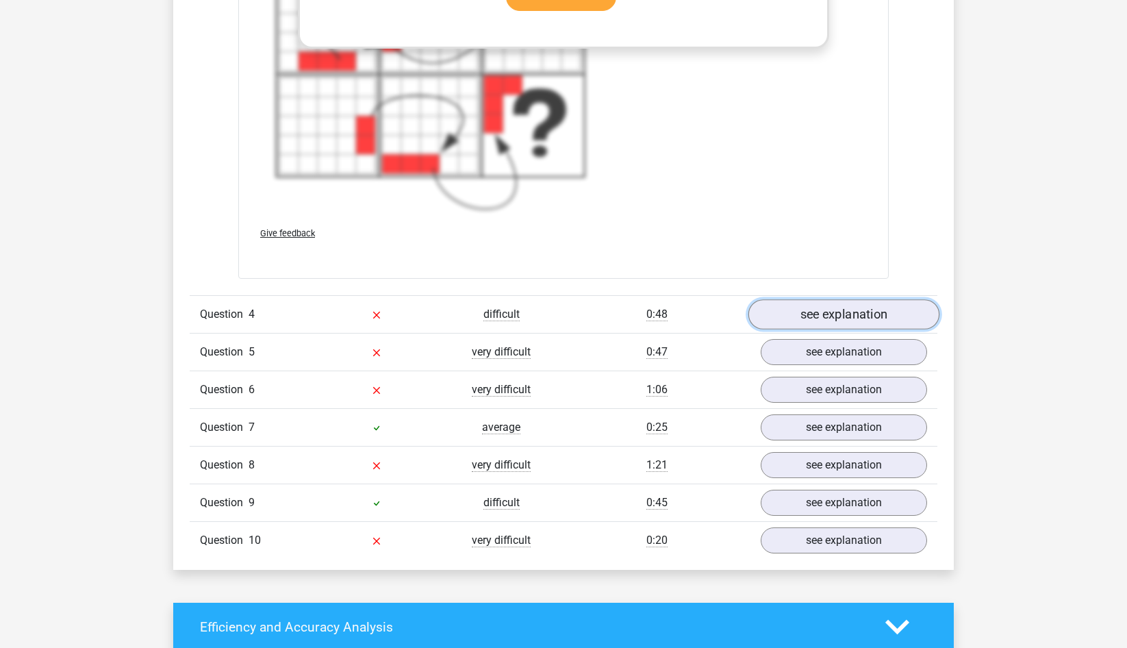
click at [831, 308] on link "see explanation" at bounding box center [844, 314] width 191 height 30
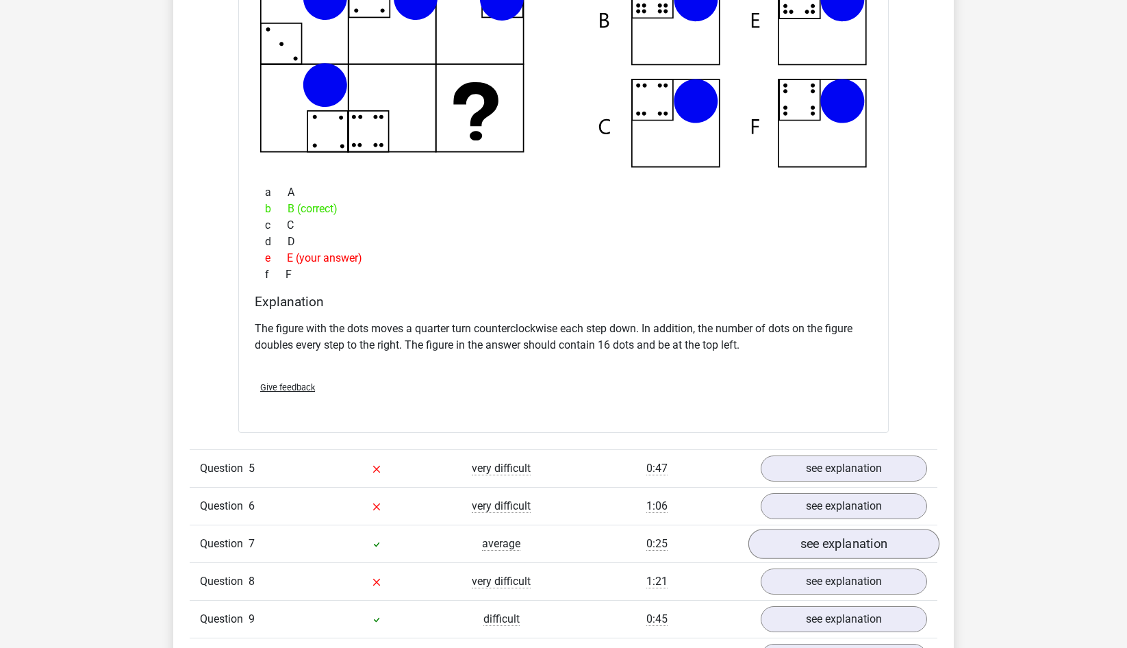
scroll to position [4471, 0]
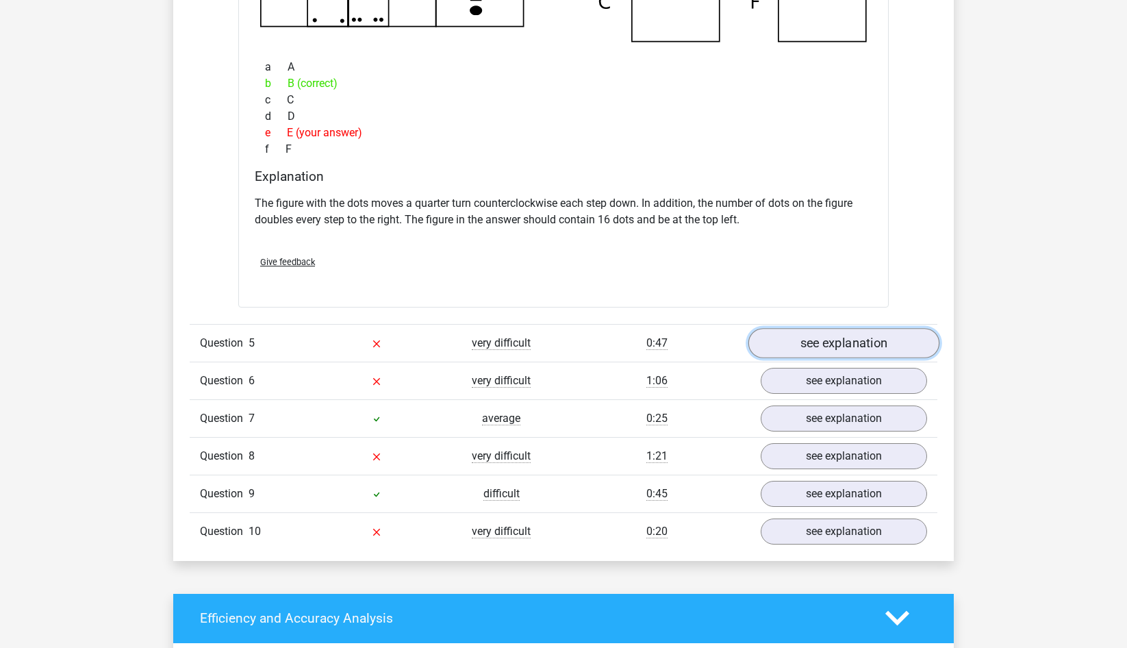
click at [870, 350] on link "see explanation" at bounding box center [844, 343] width 191 height 30
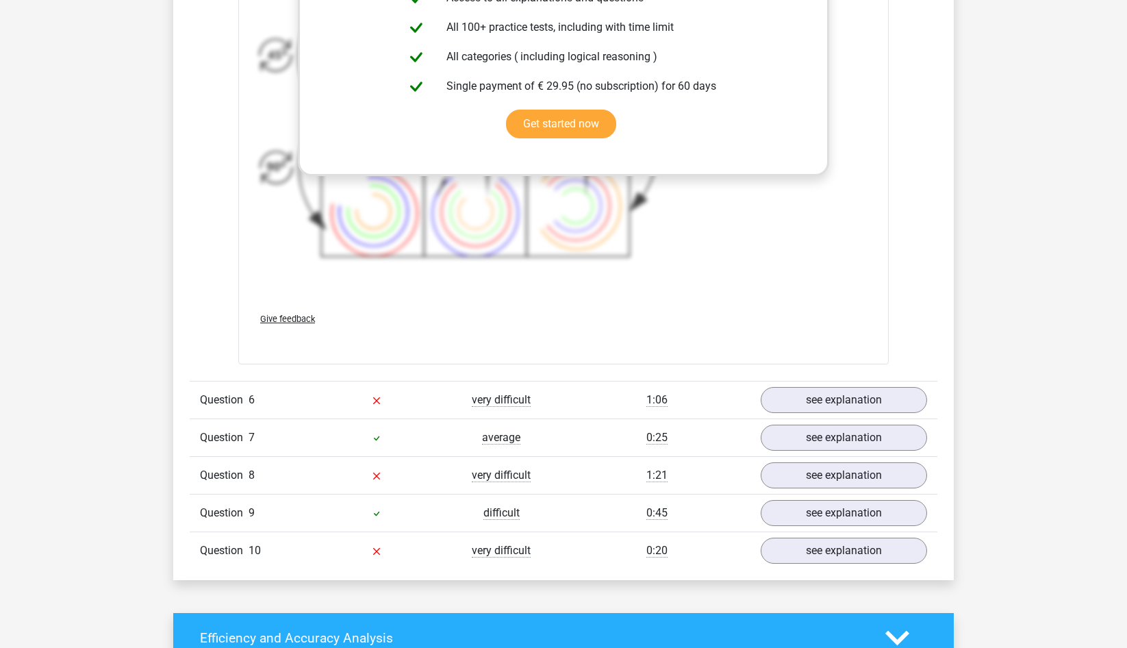
scroll to position [5659, 0]
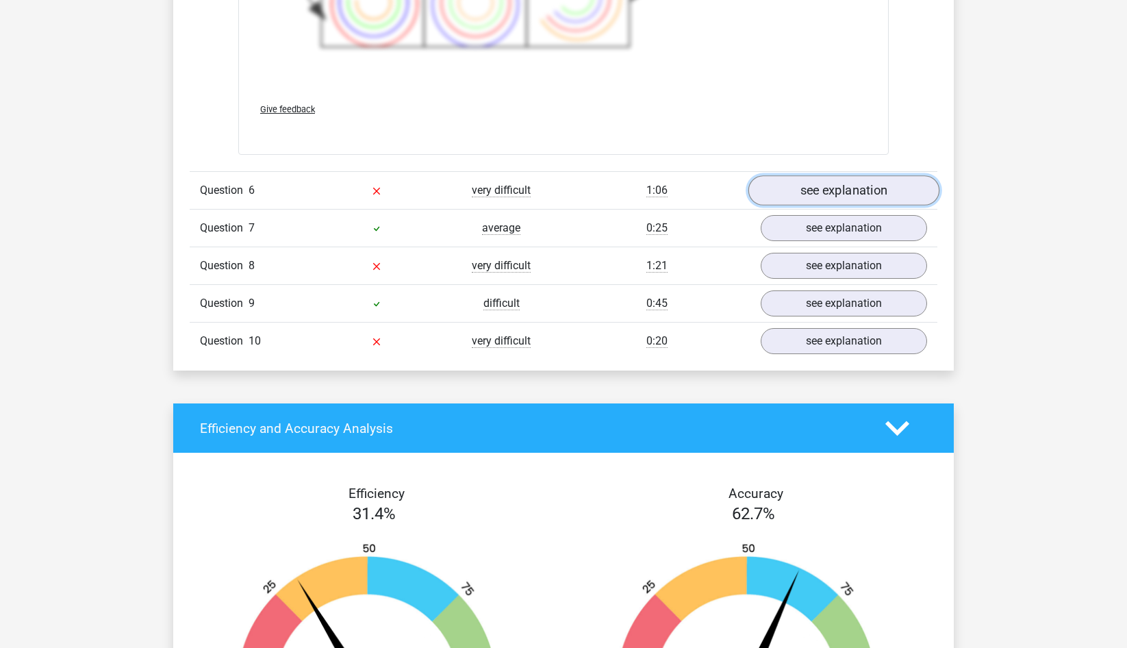
click at [903, 200] on link "see explanation" at bounding box center [844, 191] width 191 height 30
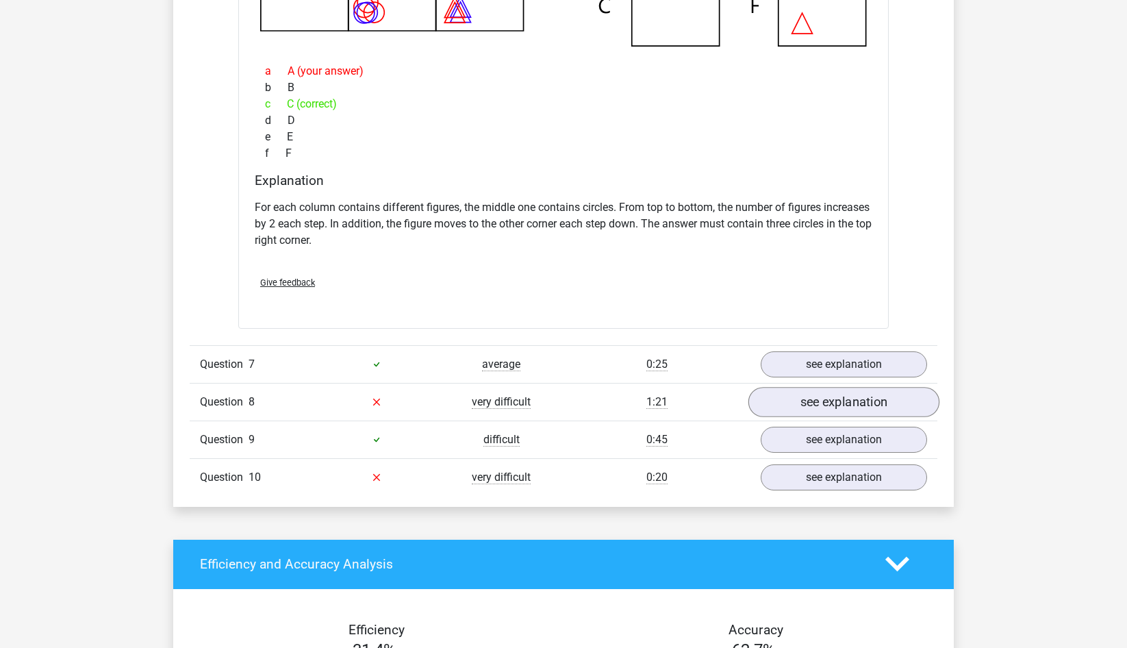
scroll to position [6288, 0]
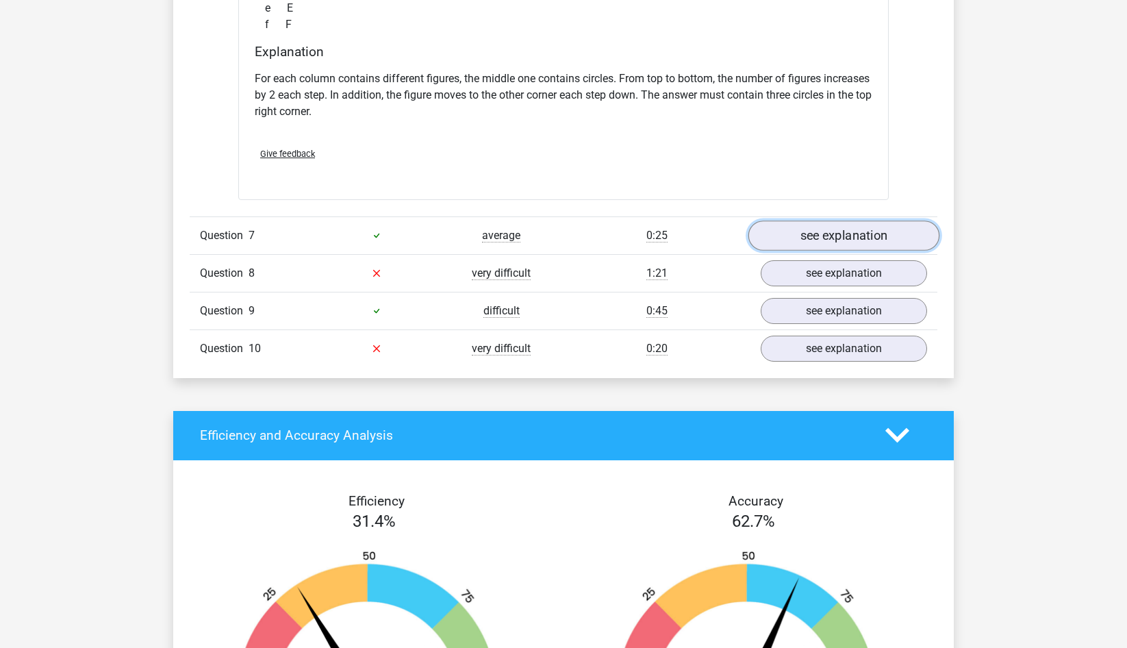
click at [875, 239] on link "see explanation" at bounding box center [844, 236] width 191 height 30
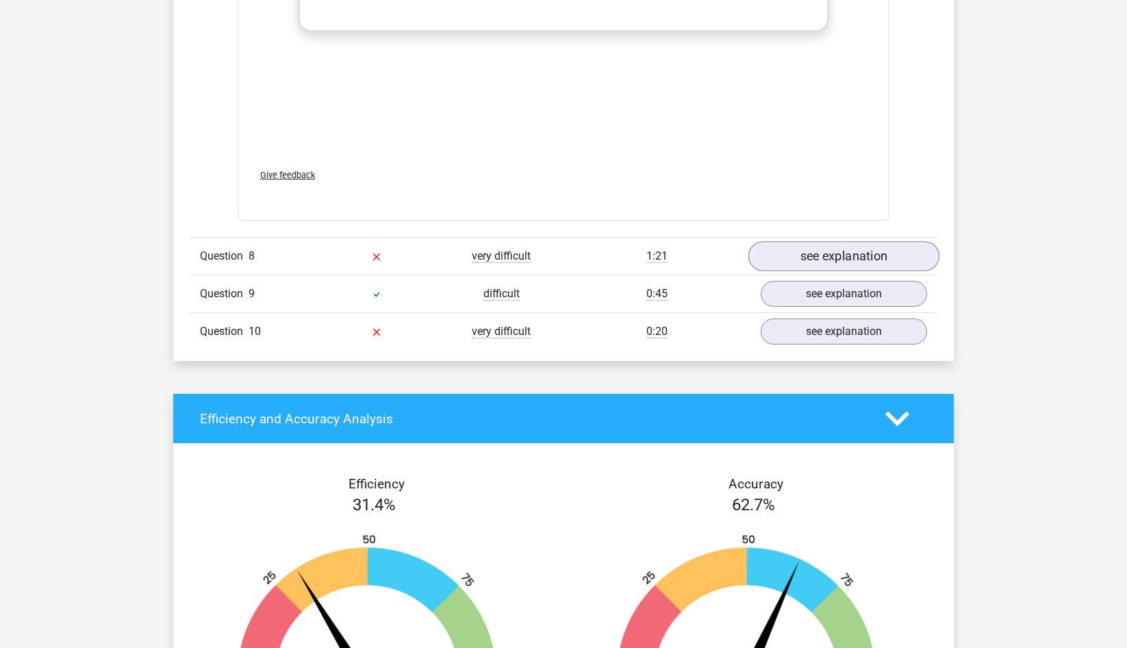
scroll to position [7336, 0]
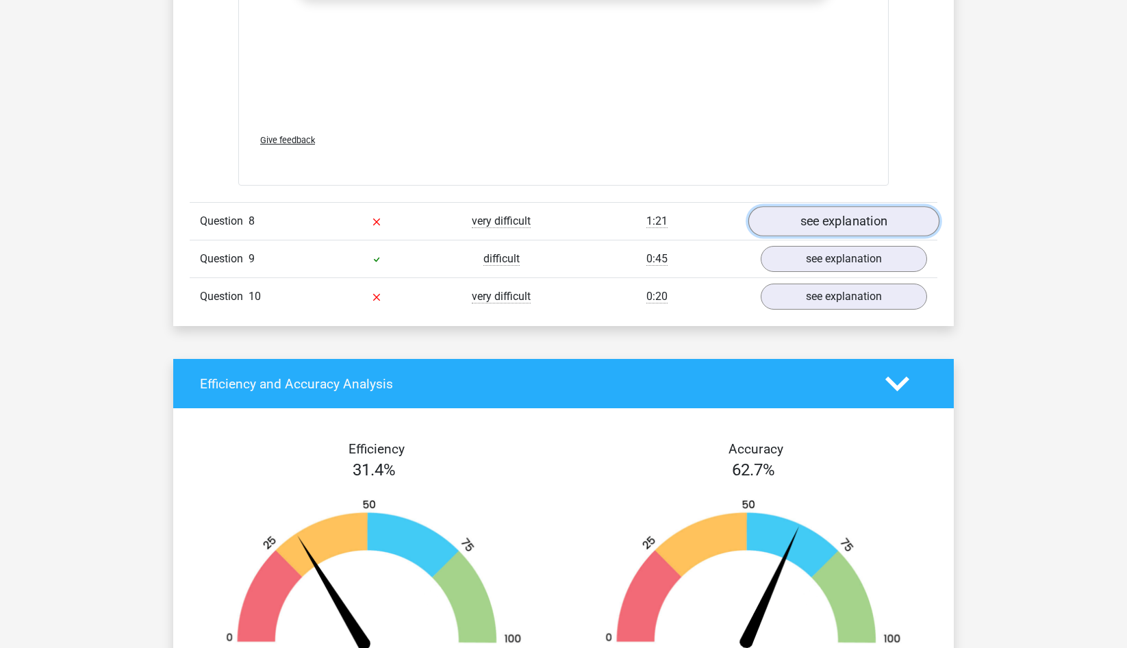
click at [855, 212] on link "see explanation" at bounding box center [844, 222] width 191 height 30
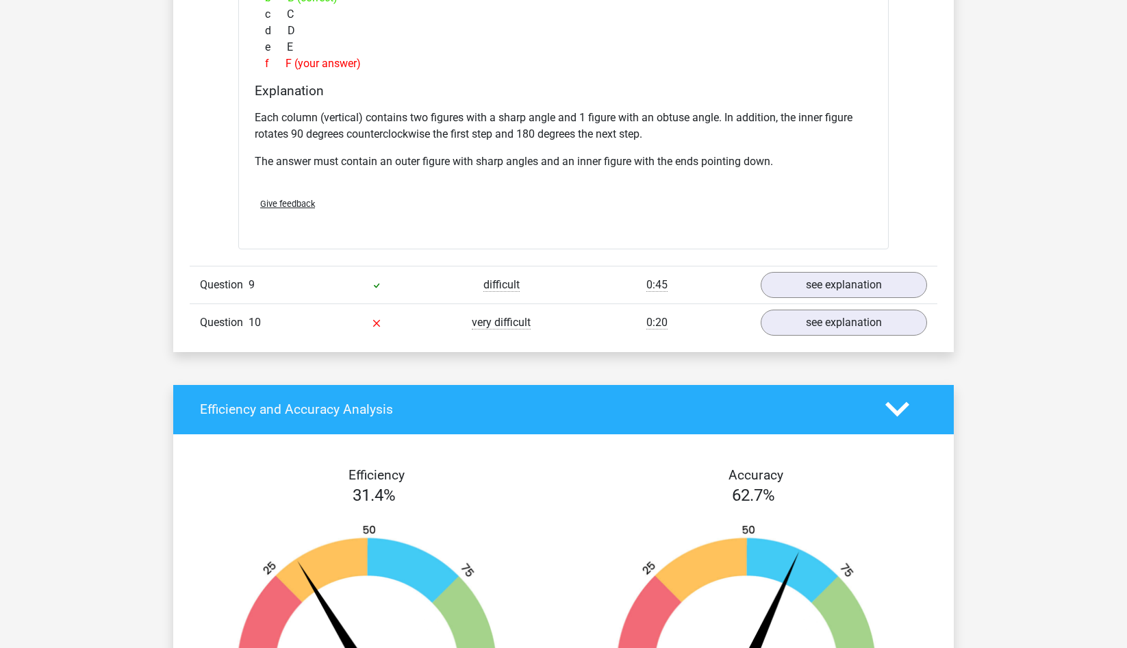
scroll to position [7965, 0]
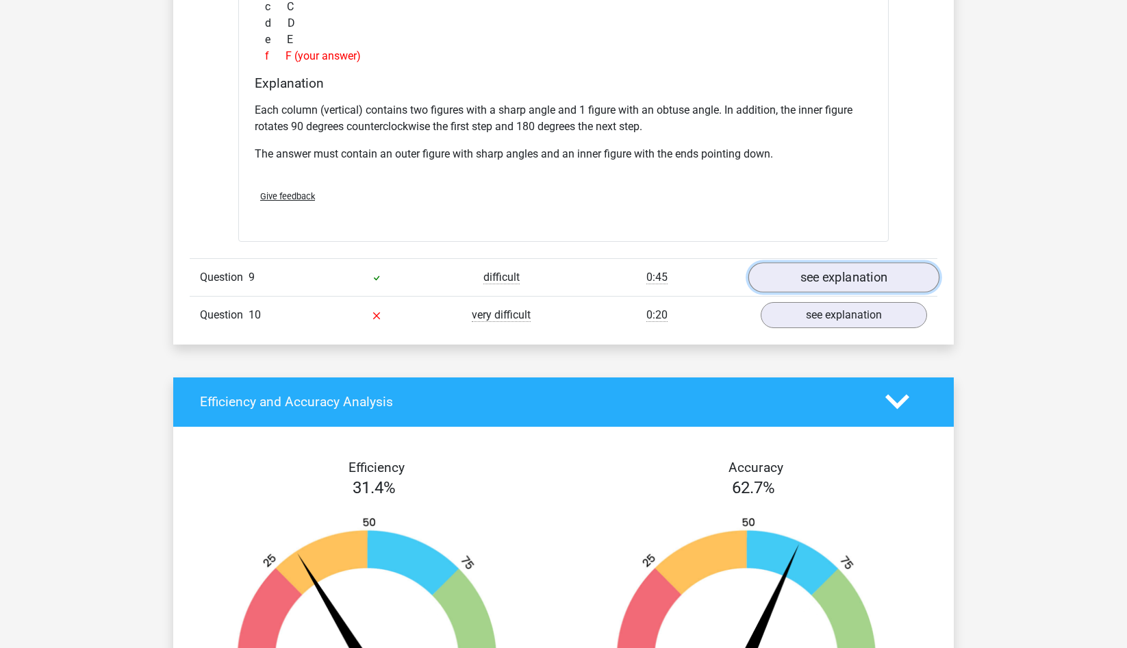
click at [863, 275] on link "see explanation" at bounding box center [844, 277] width 191 height 30
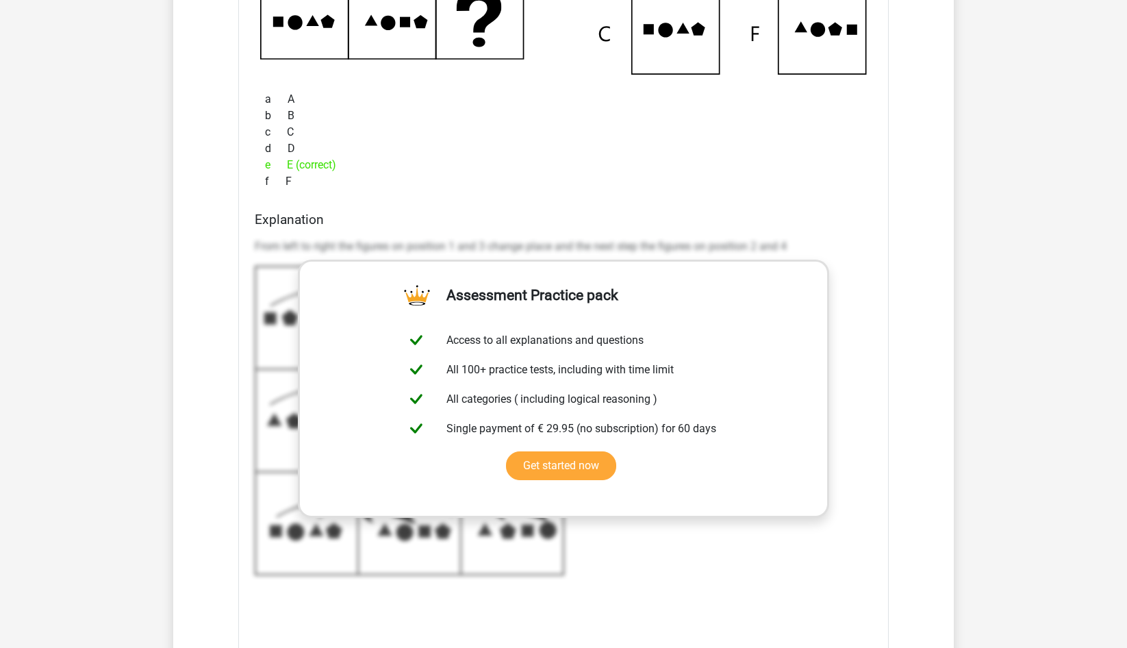
scroll to position [8803, 0]
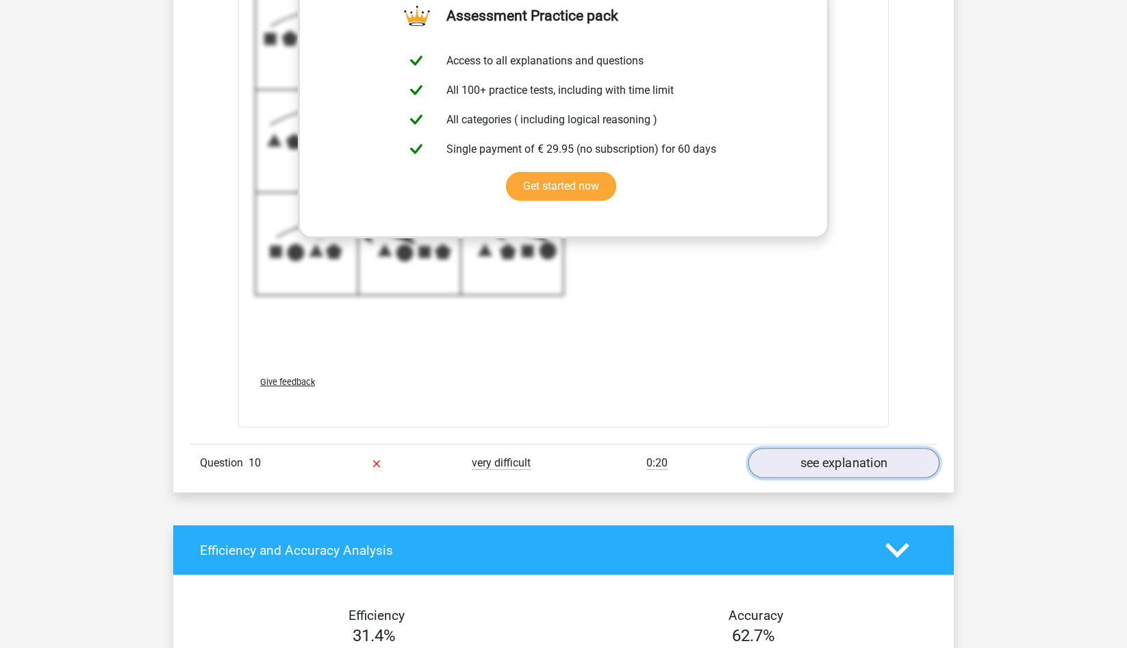
click at [848, 458] on link "see explanation" at bounding box center [844, 463] width 191 height 30
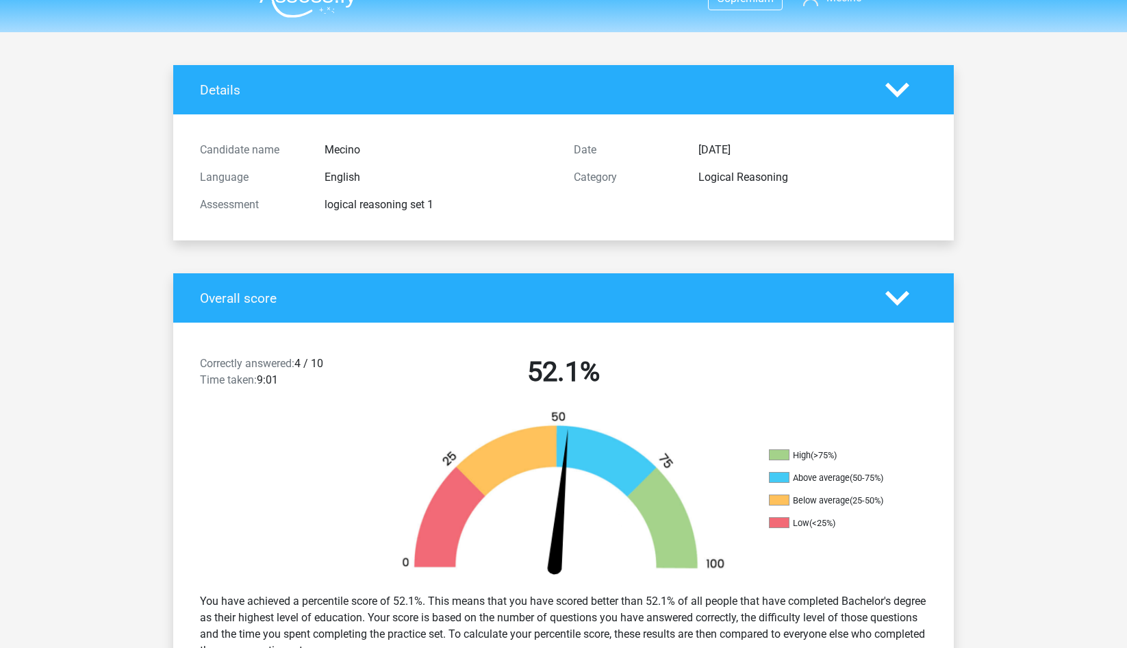
scroll to position [0, 0]
